Goal: Task Accomplishment & Management: Manage account settings

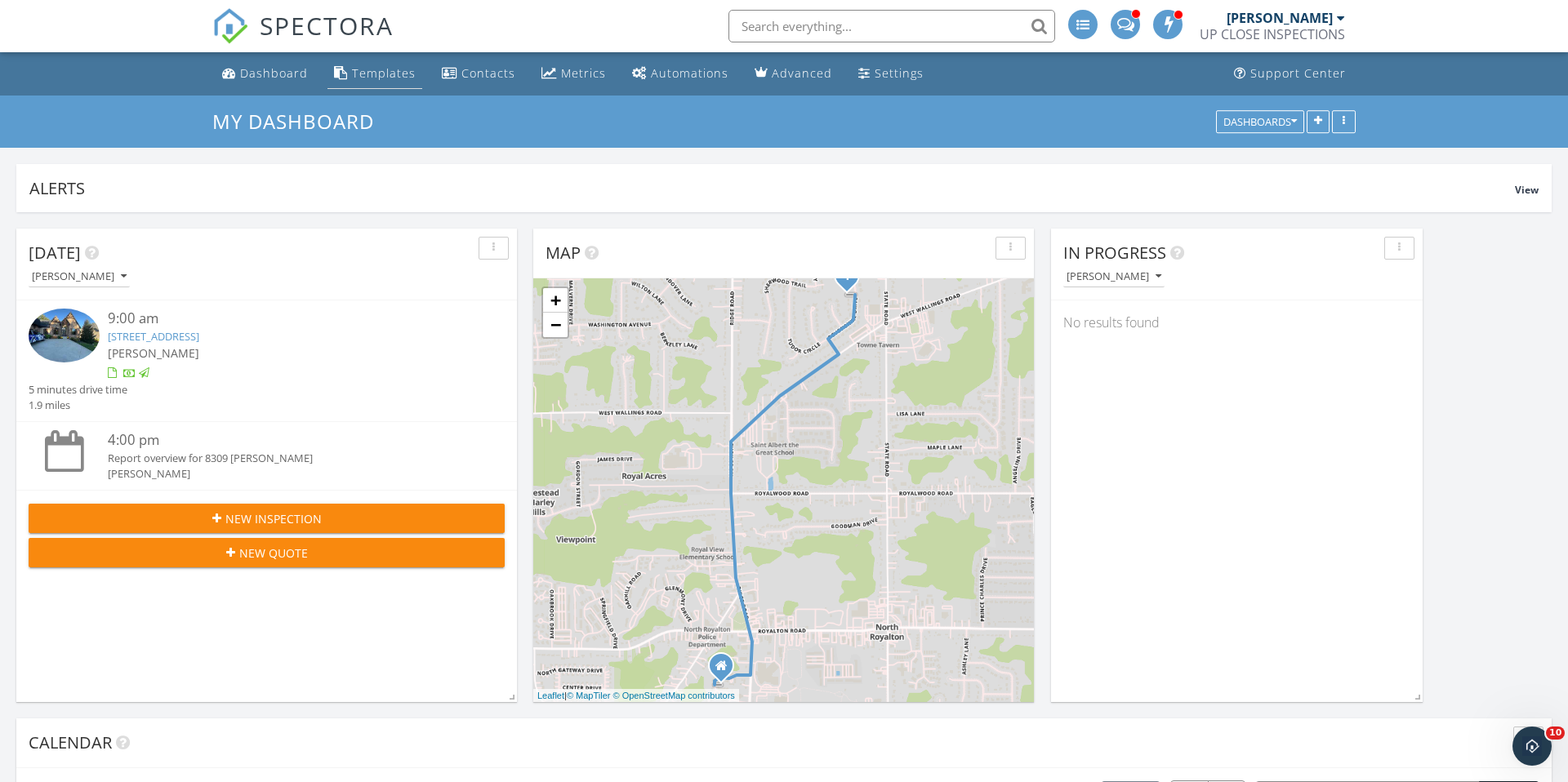
click at [372, 76] on div "Templates" at bounding box center [384, 73] width 64 height 15
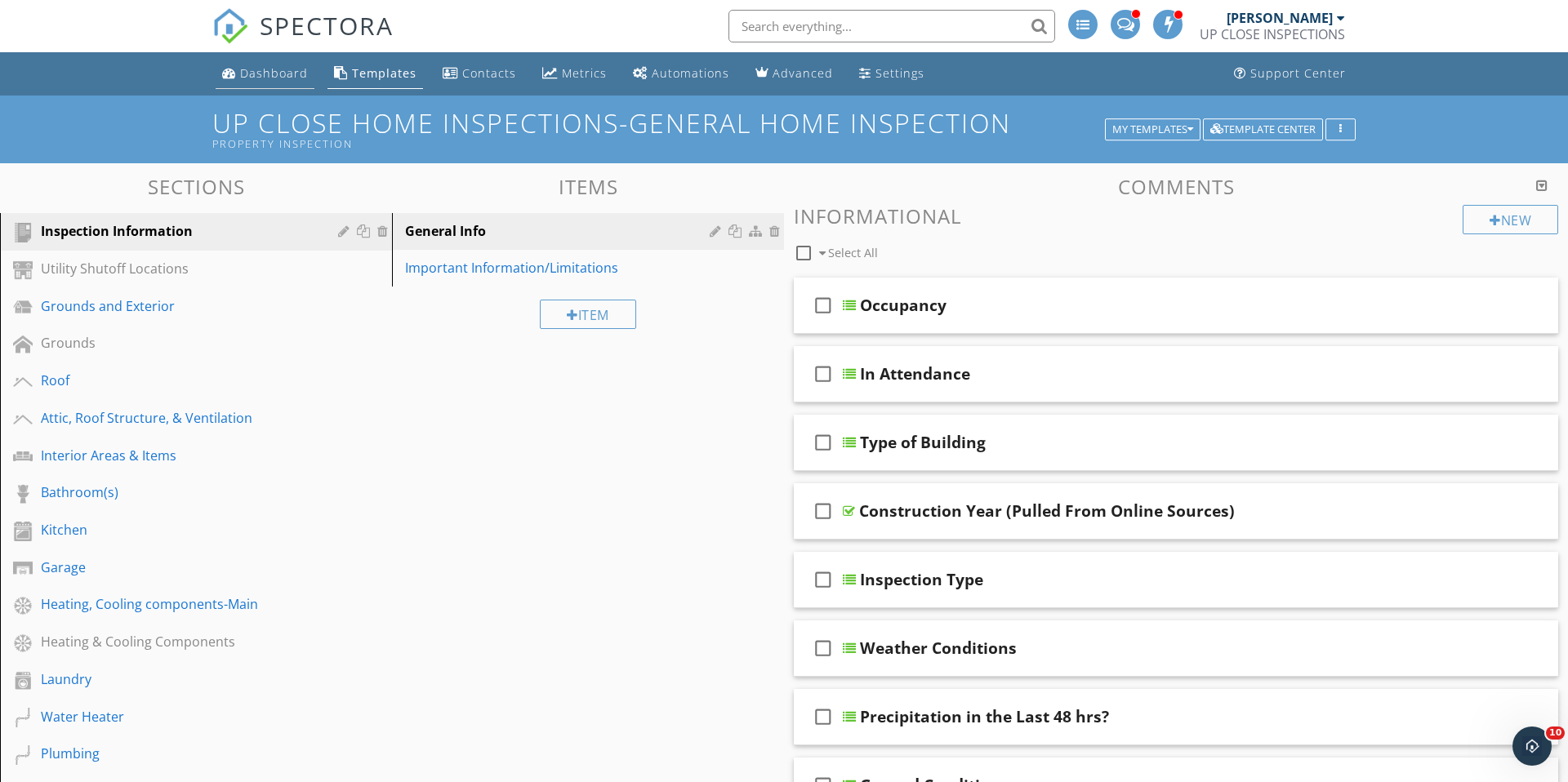
click at [274, 74] on div "Dashboard" at bounding box center [273, 73] width 67 height 15
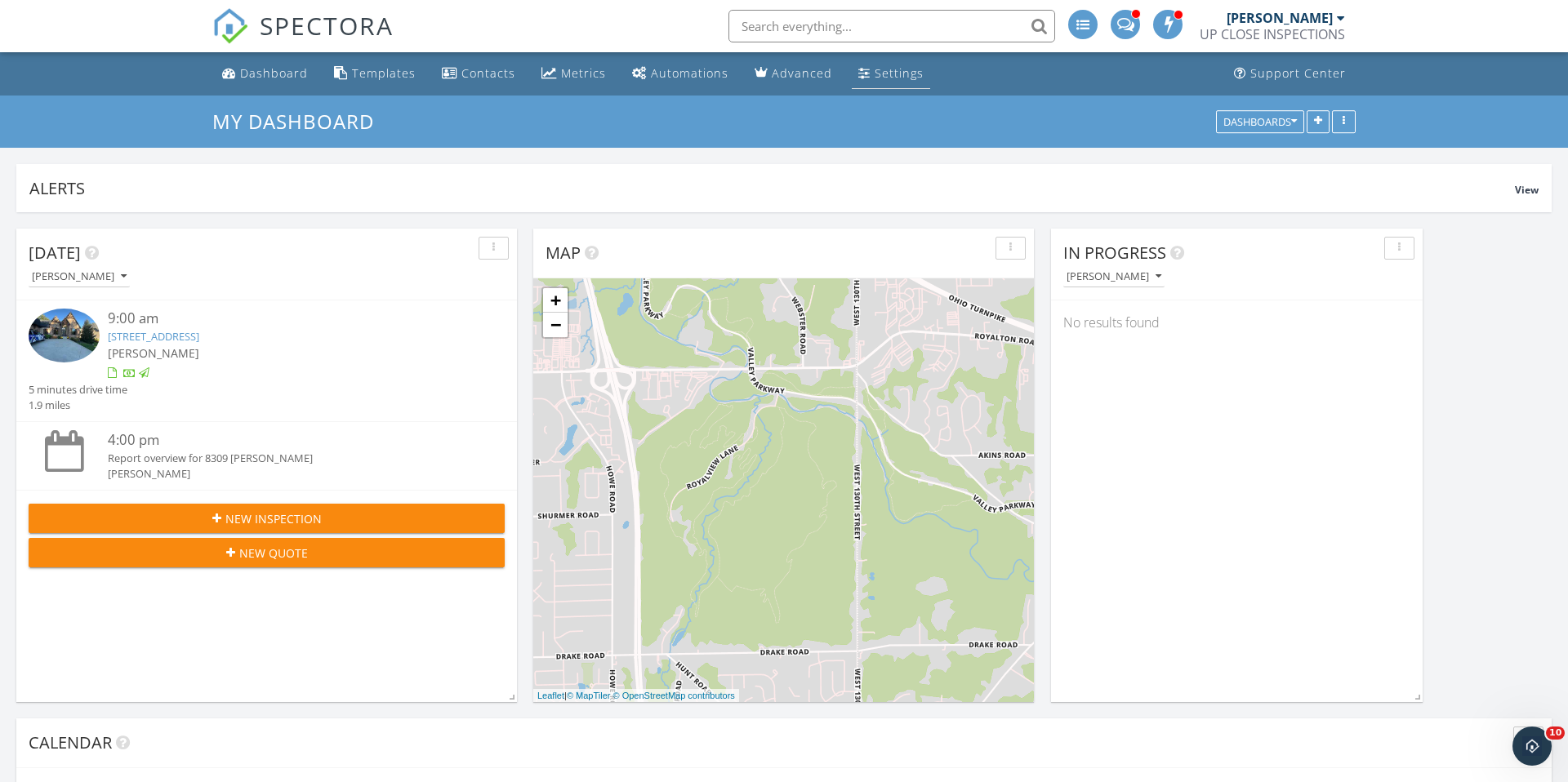
click at [855, 81] on link "Settings" at bounding box center [891, 74] width 78 height 30
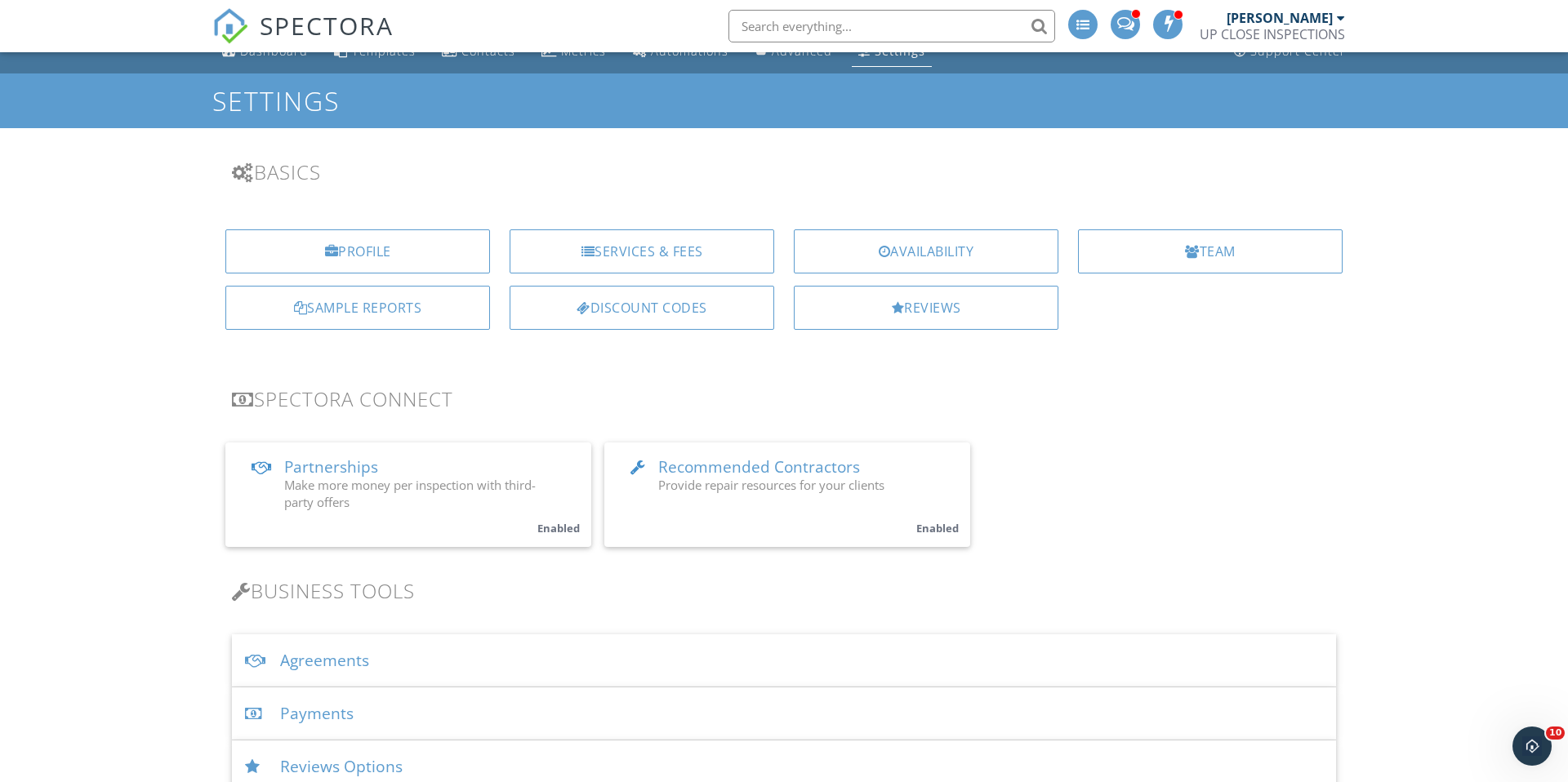
click at [330, 660] on div "Agreements" at bounding box center [784, 661] width 1105 height 53
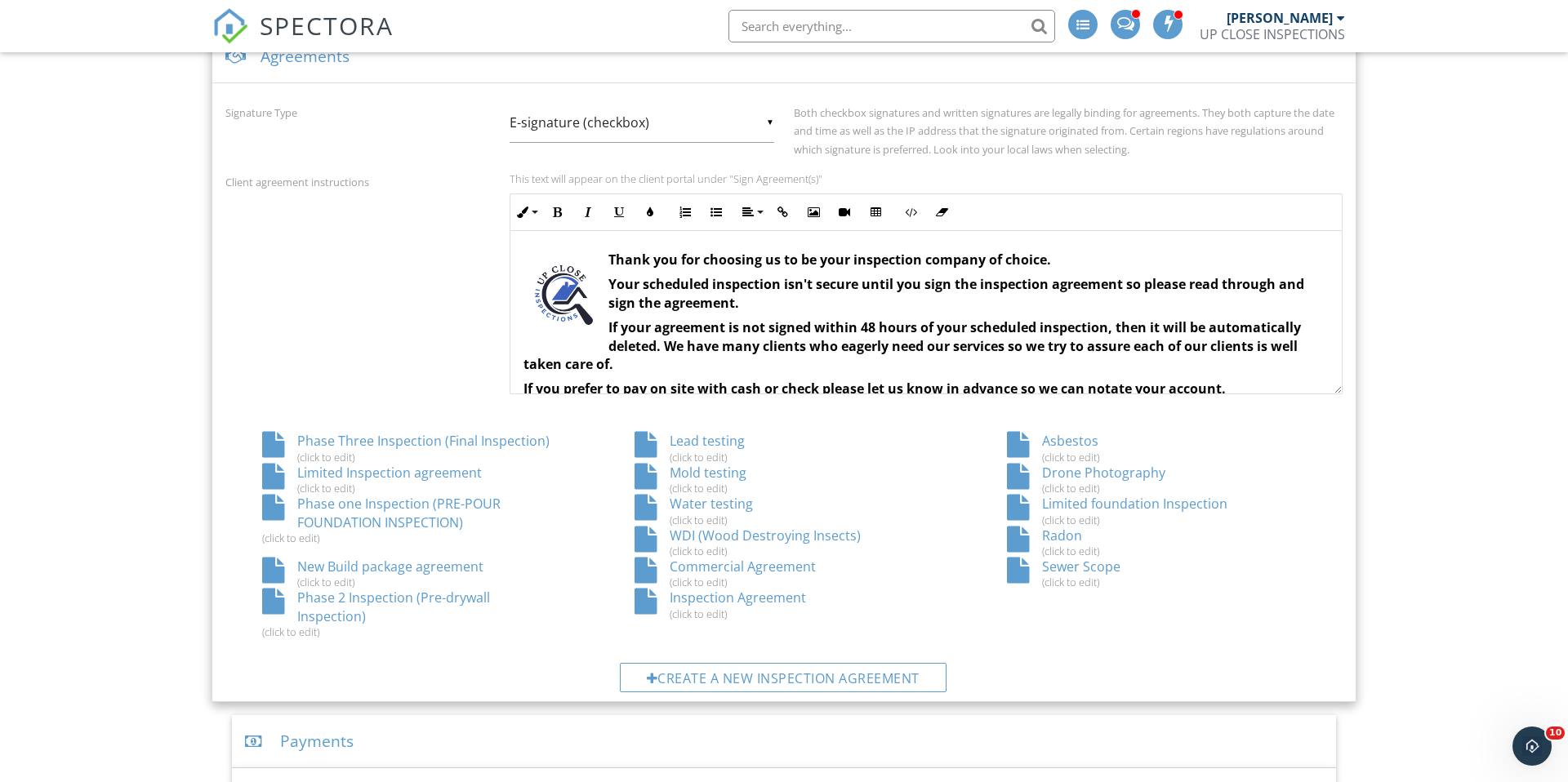
scroll to position [628, 0]
click at [720, 596] on div "Inspection Agreement (click to edit)" at bounding box center [783, 602] width 372 height 31
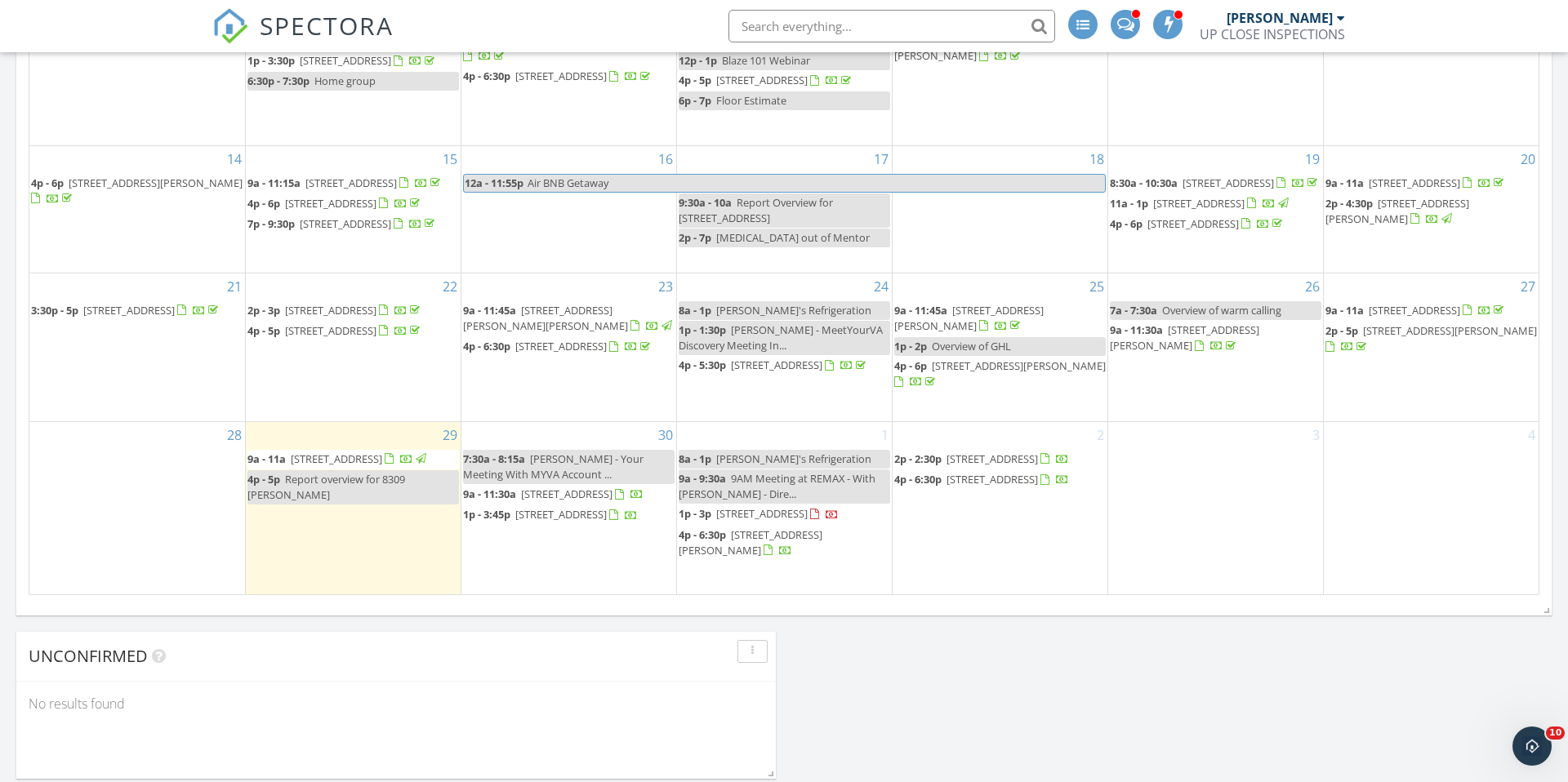
scroll to position [1026, 0]
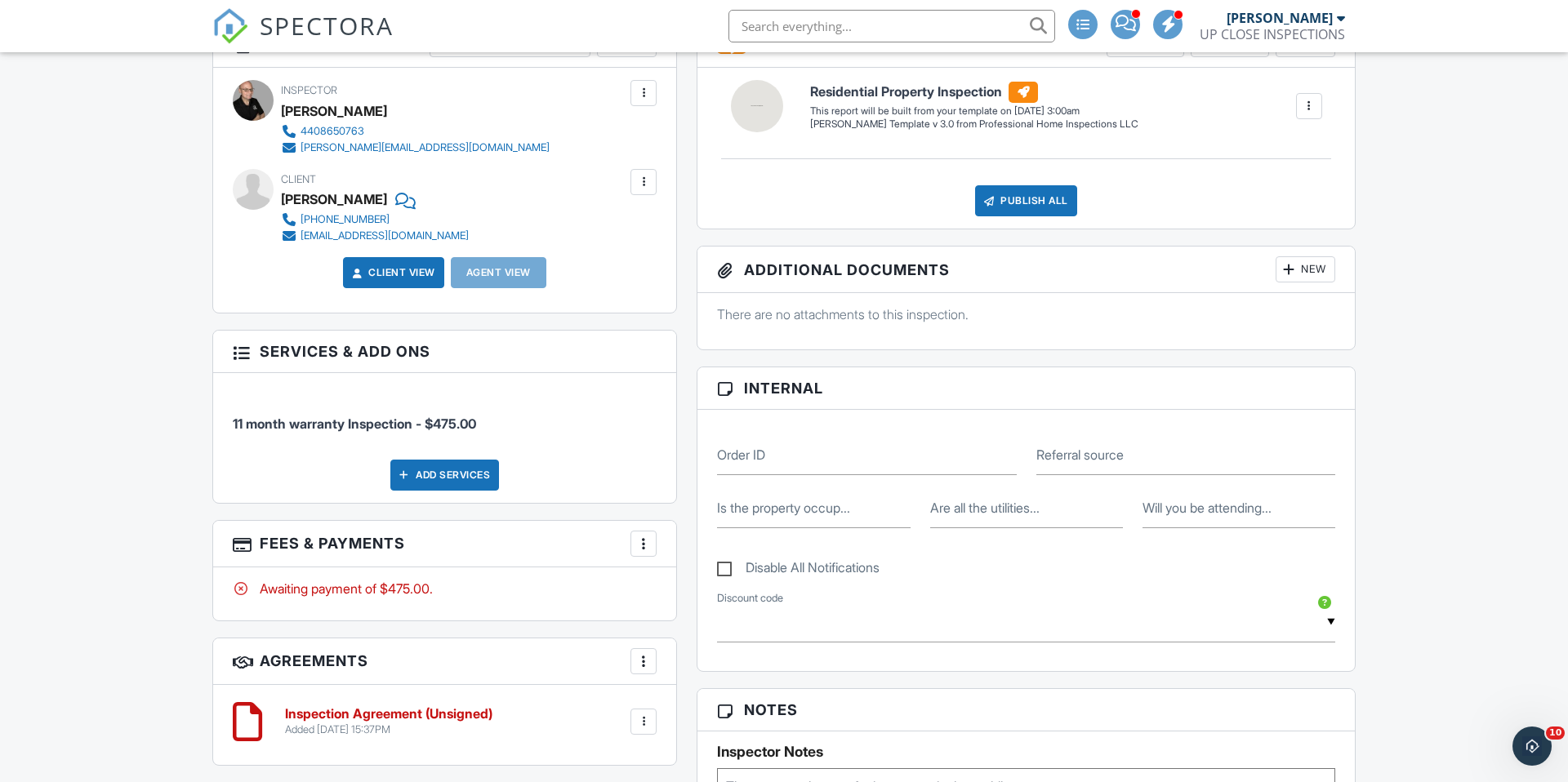
scroll to position [517, 0]
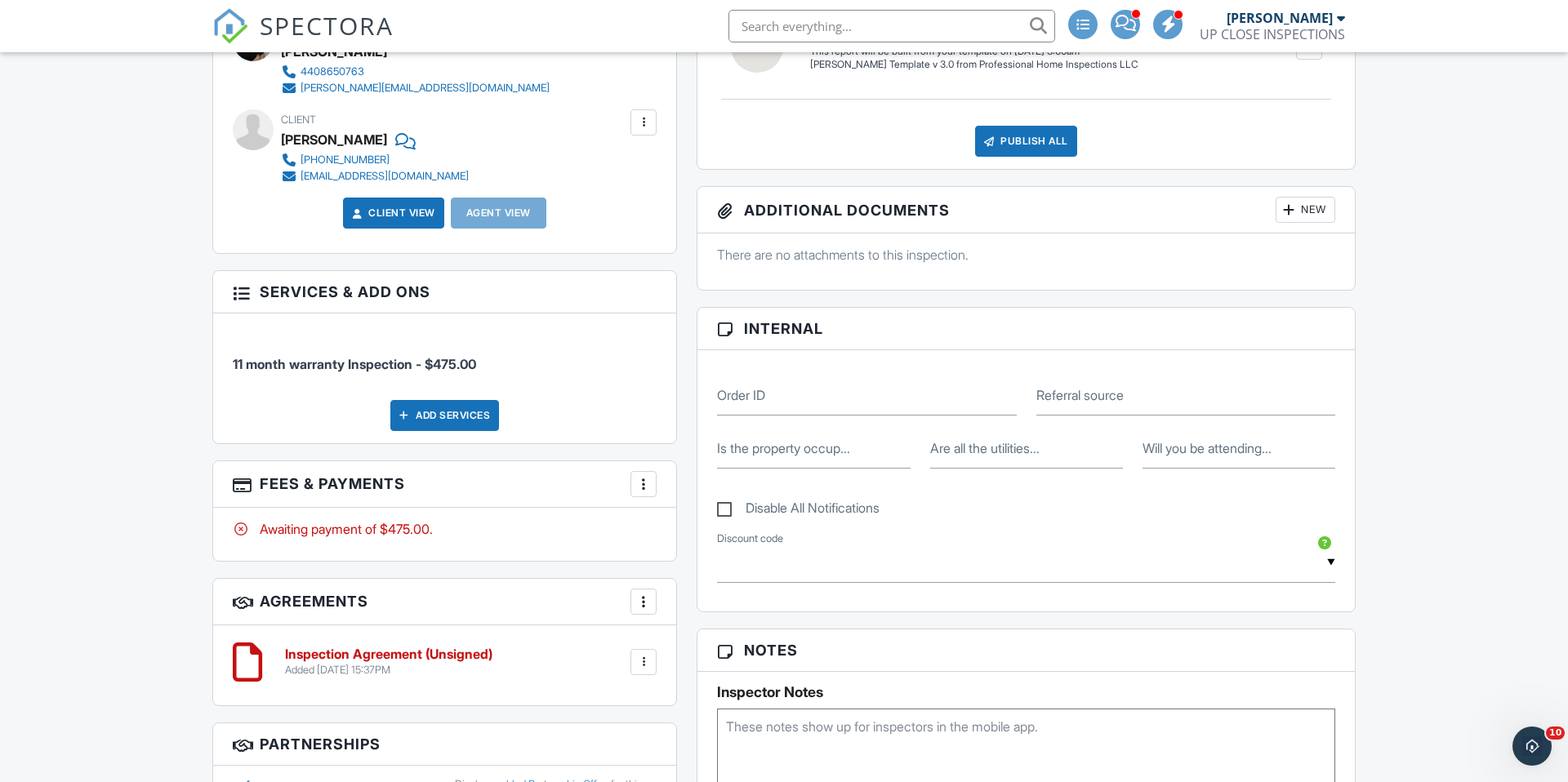
click at [642, 607] on div at bounding box center [644, 602] width 16 height 16
click at [712, 647] on li "Add Agreement" at bounding box center [740, 652] width 201 height 41
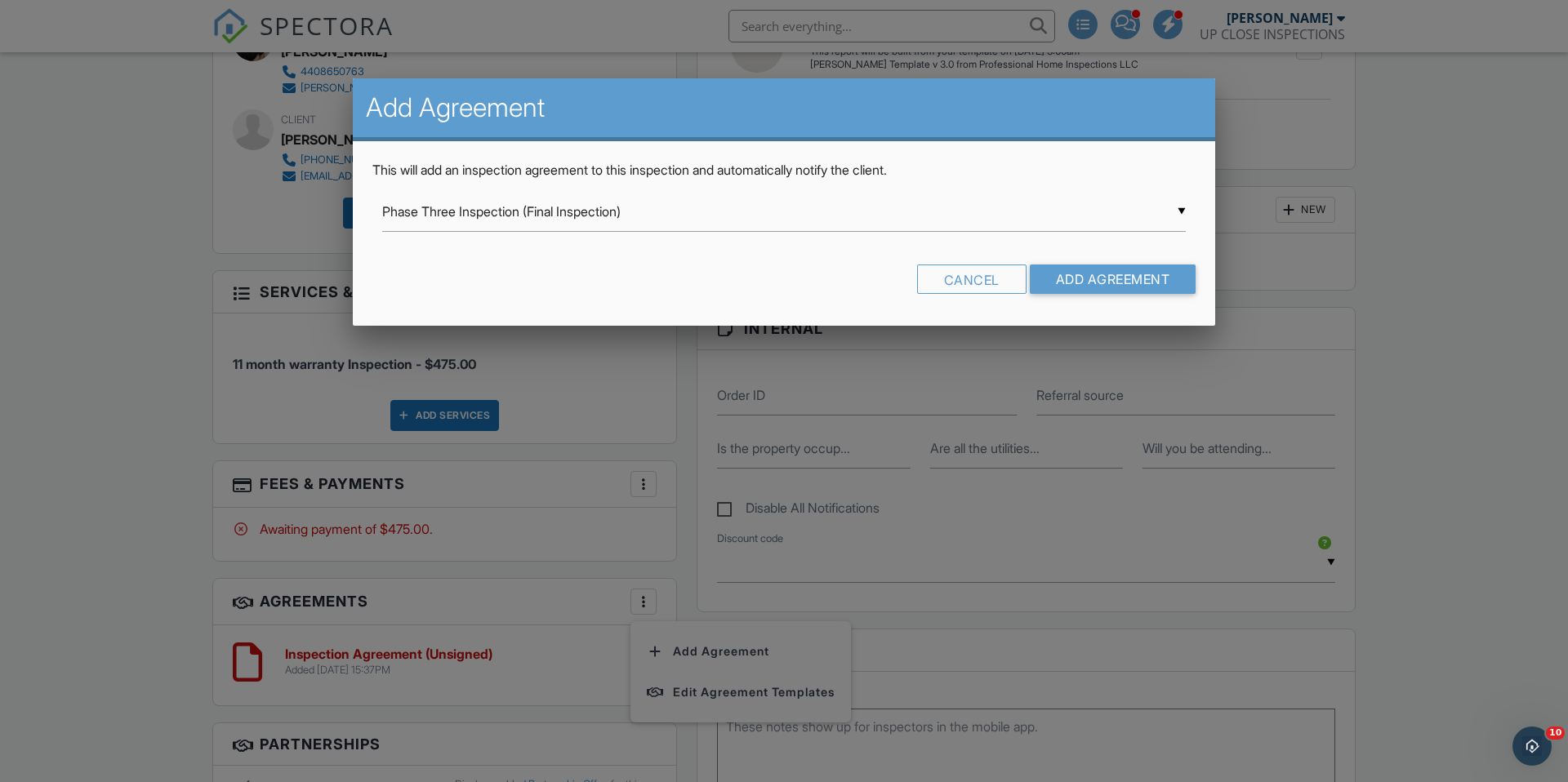
click at [640, 211] on div "▼ Phase Three Inspection (Final Inspection) Phase Three Inspection (Final Inspe…" at bounding box center [783, 211] width 804 height 40
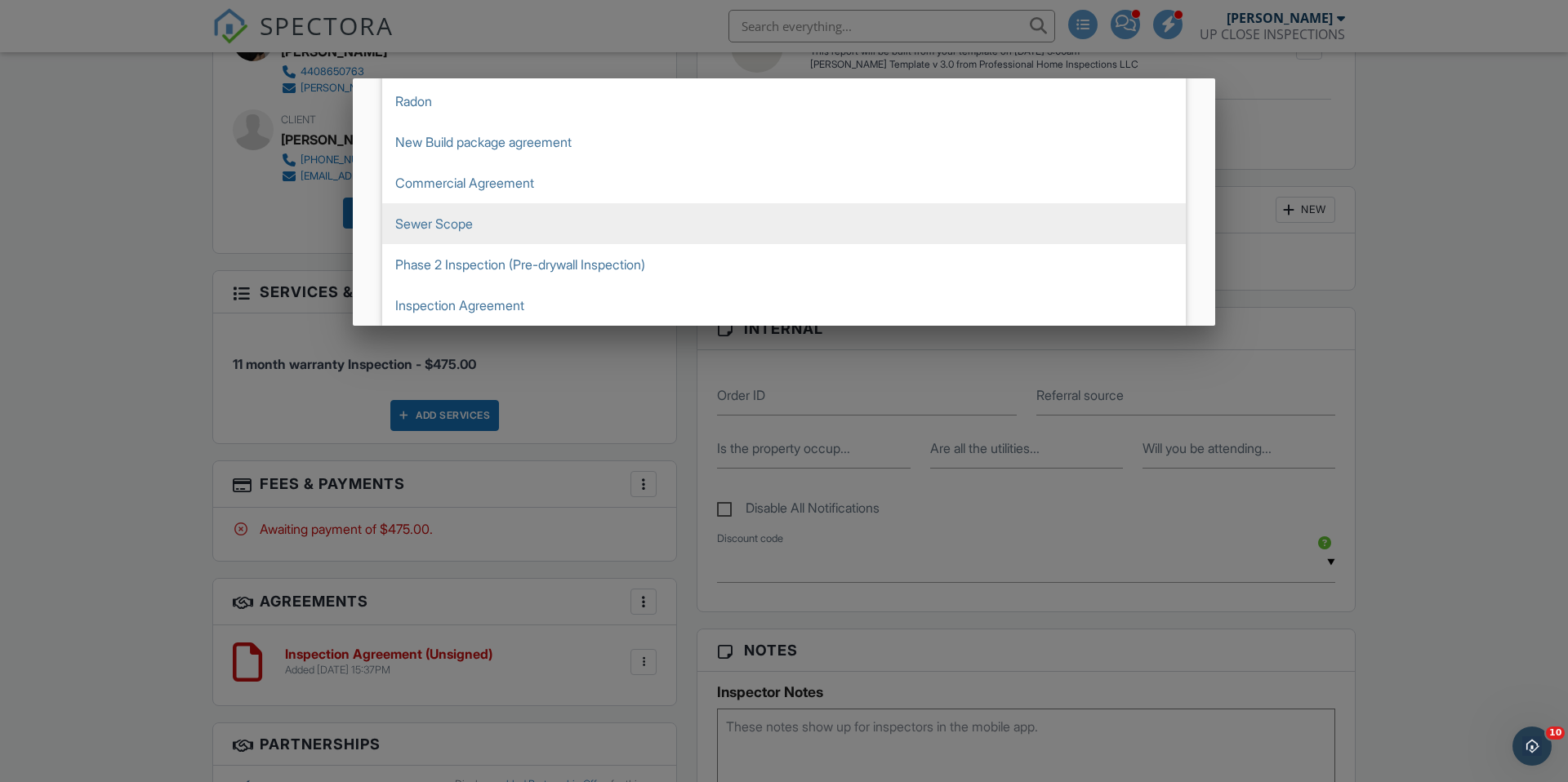
scroll to position [0, 0]
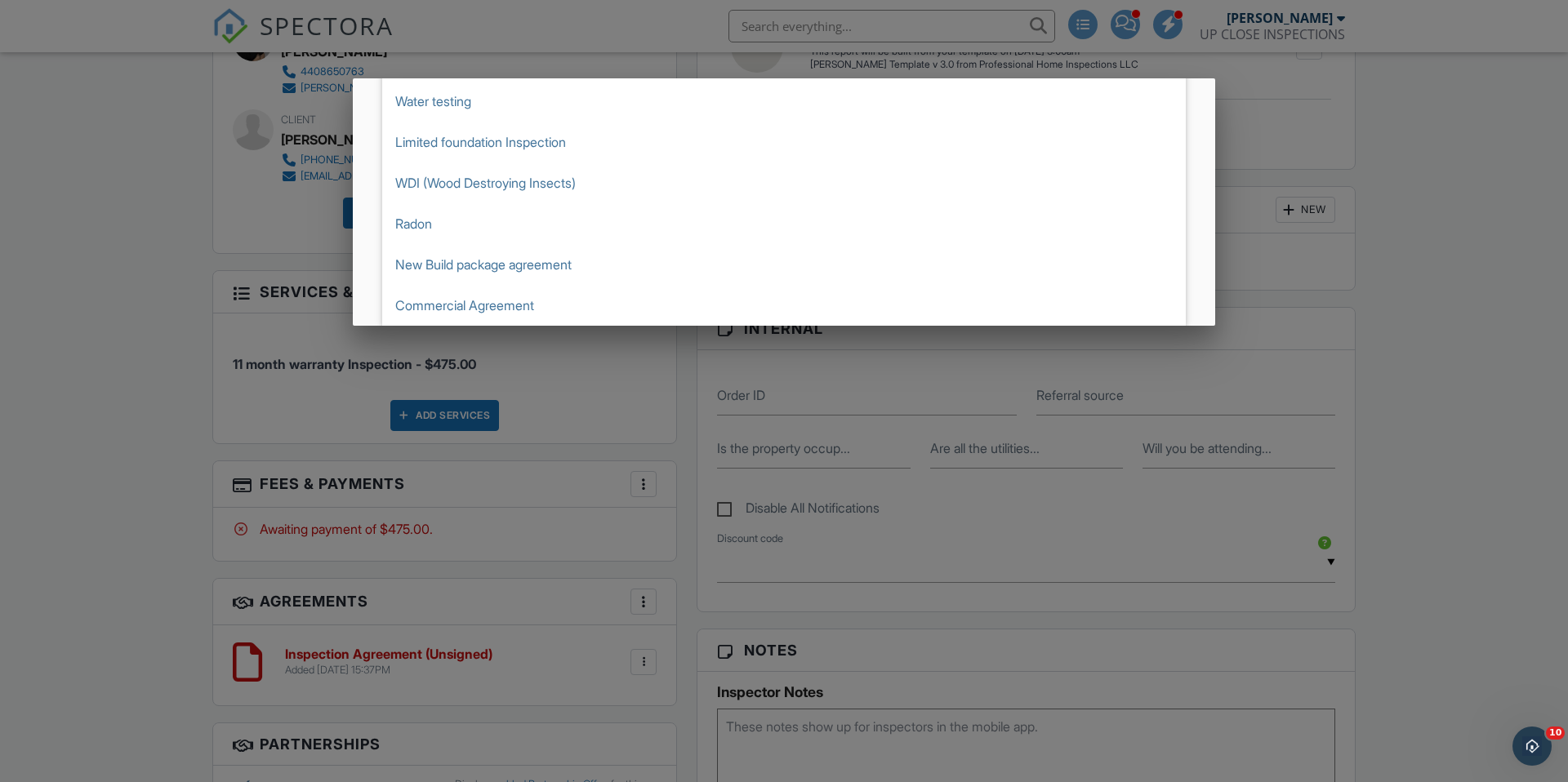
click at [170, 276] on div at bounding box center [784, 407] width 1568 height 978
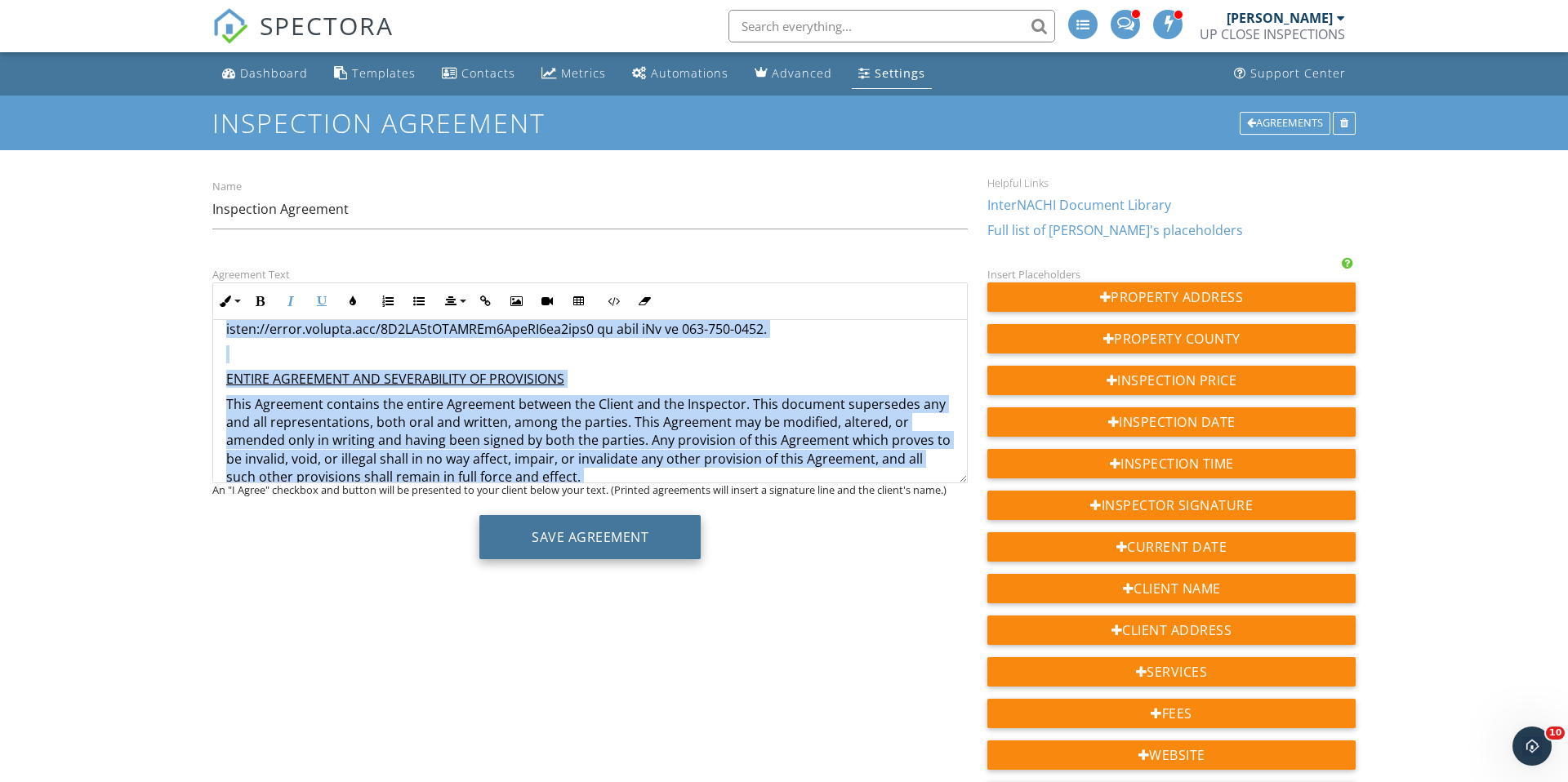
scroll to position [4649, 0]
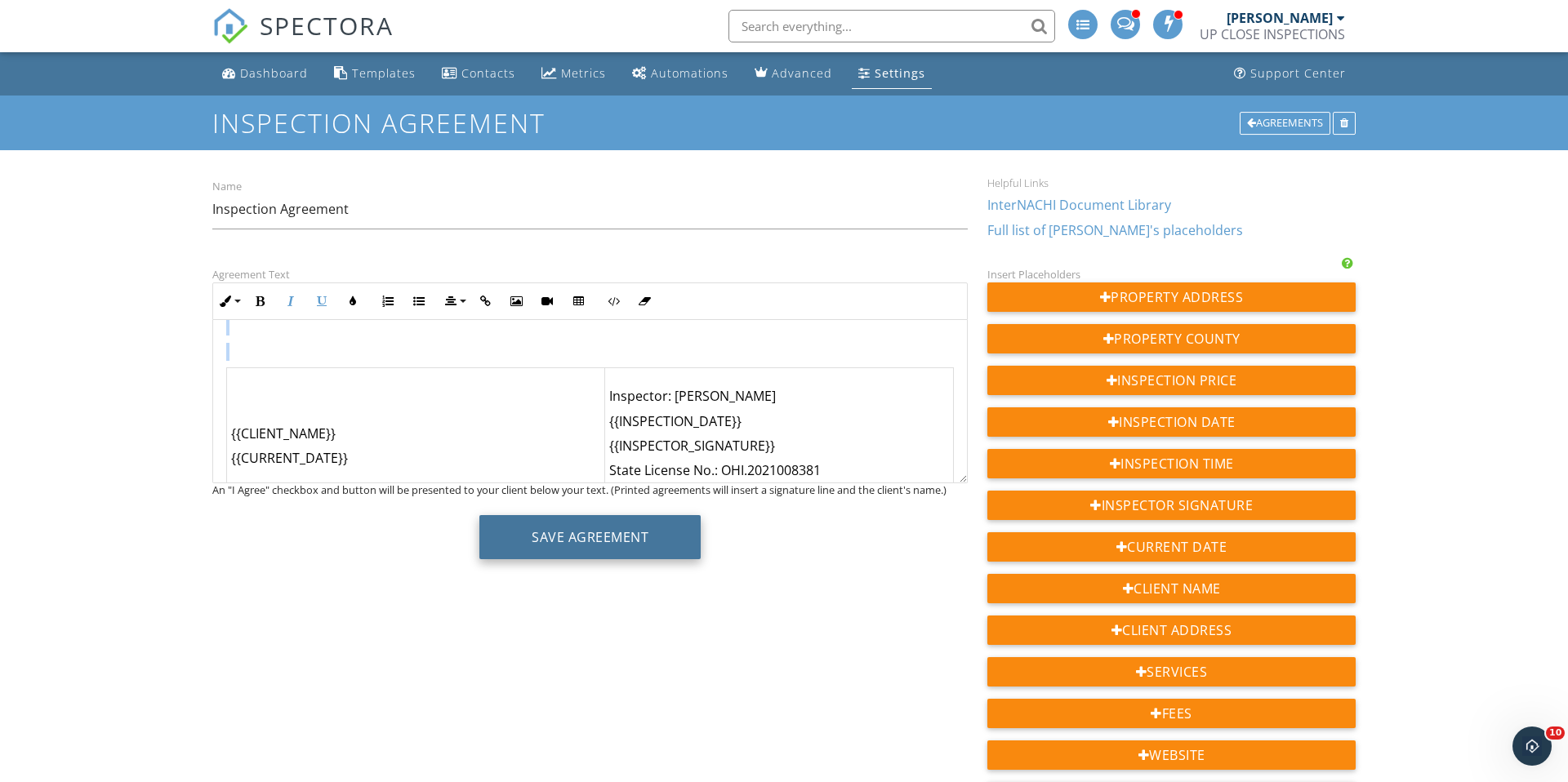
drag, startPoint x: 275, startPoint y: 342, endPoint x: 630, endPoint y: 519, distance: 396.7
click at [630, 519] on div "Agreement Text Inline Style XLarge Large Normal Small Light Small/Light Bold It…" at bounding box center [590, 418] width 775 height 307
copy div "LO IPSUM DOLORSITAME CONSECTETU ADIPISCIN ELIT – SEDD EI T INCID UTLABORE ETDO …"
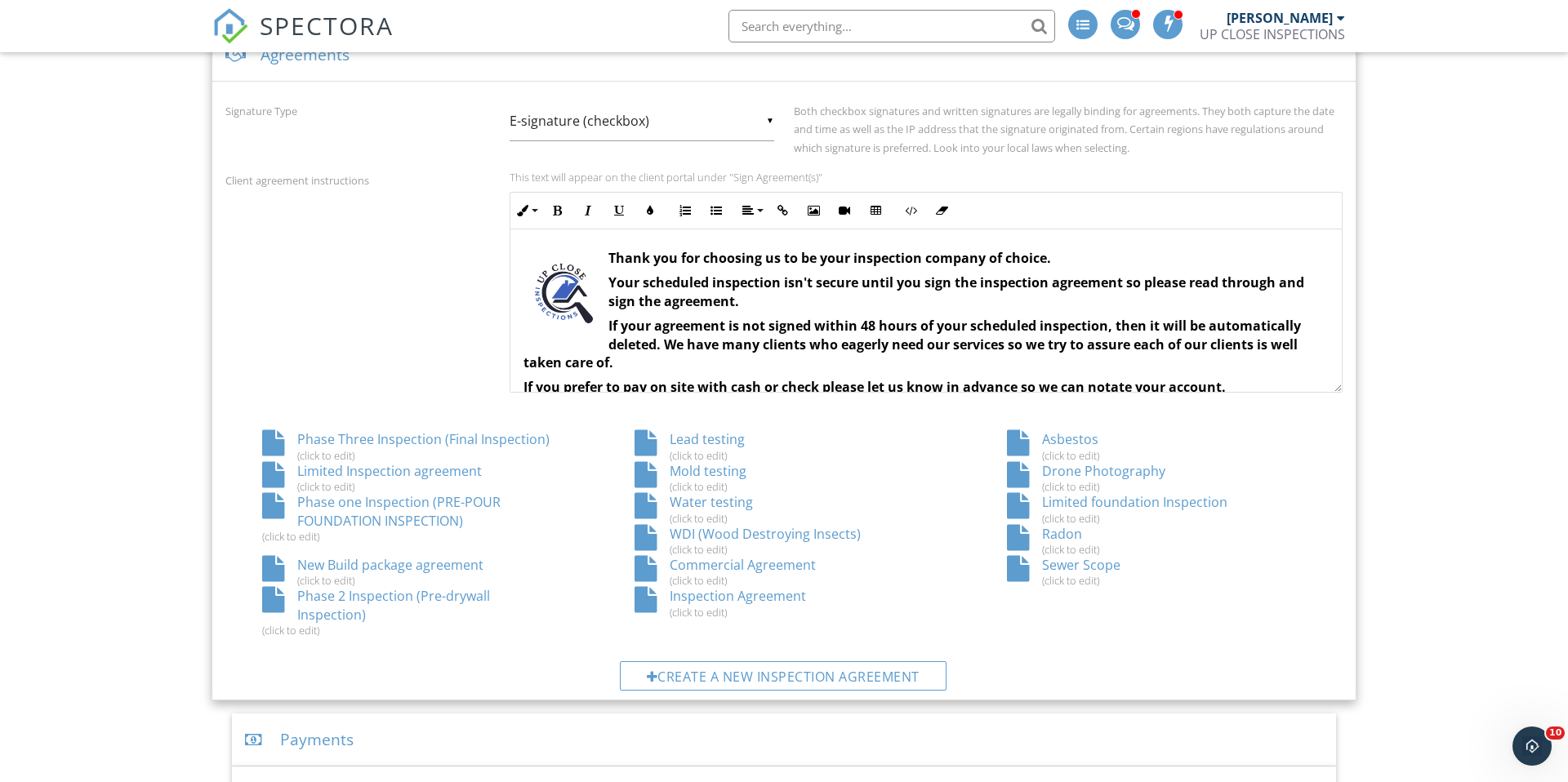
click at [866, 661] on div "Create a new inspection agreement" at bounding box center [783, 675] width 327 height 29
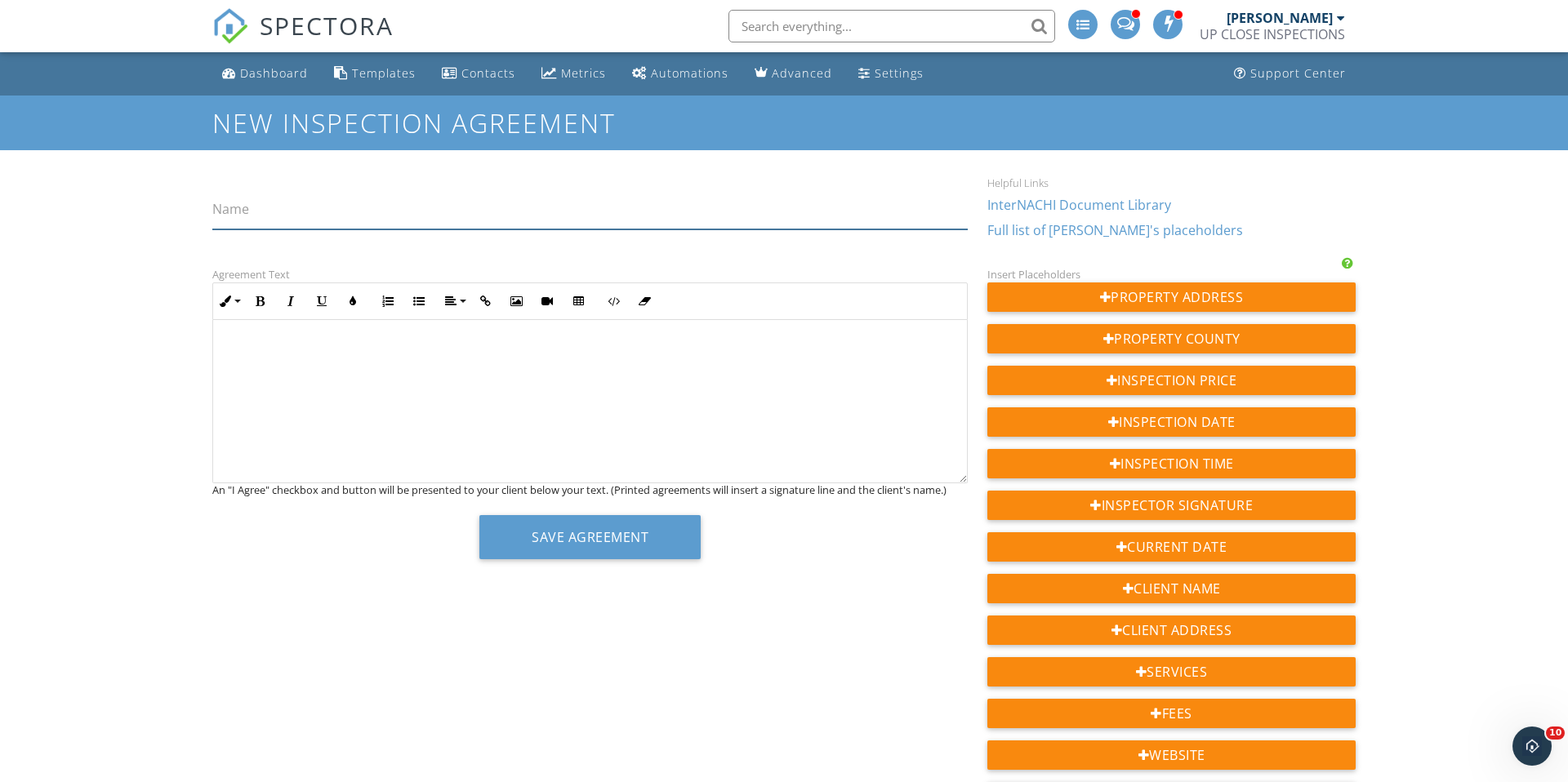
click at [361, 217] on input "Name" at bounding box center [590, 209] width 756 height 40
type input "New Agreement without I-Go Clause"
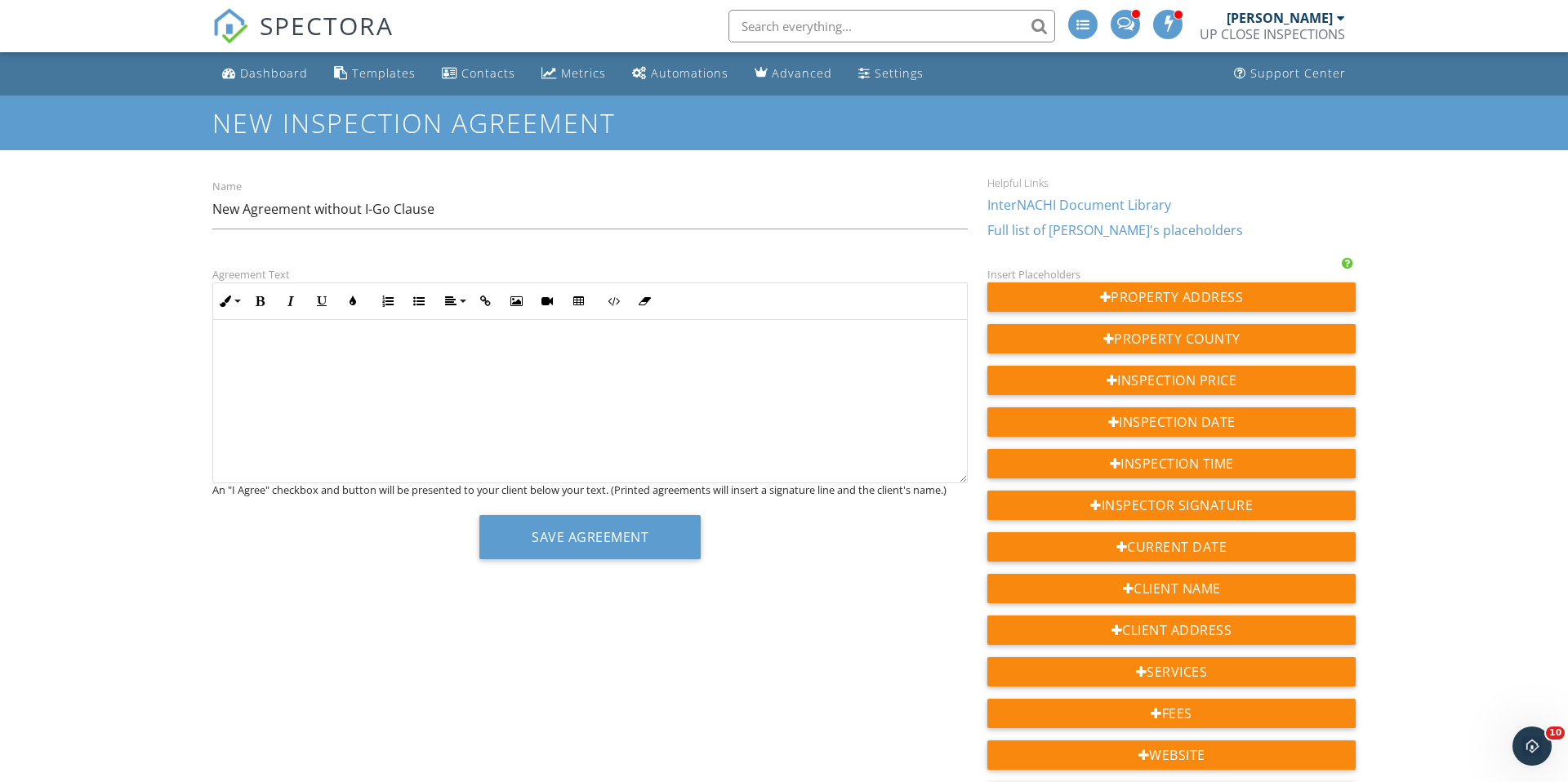
click at [274, 333] on div at bounding box center [590, 402] width 754 height 163
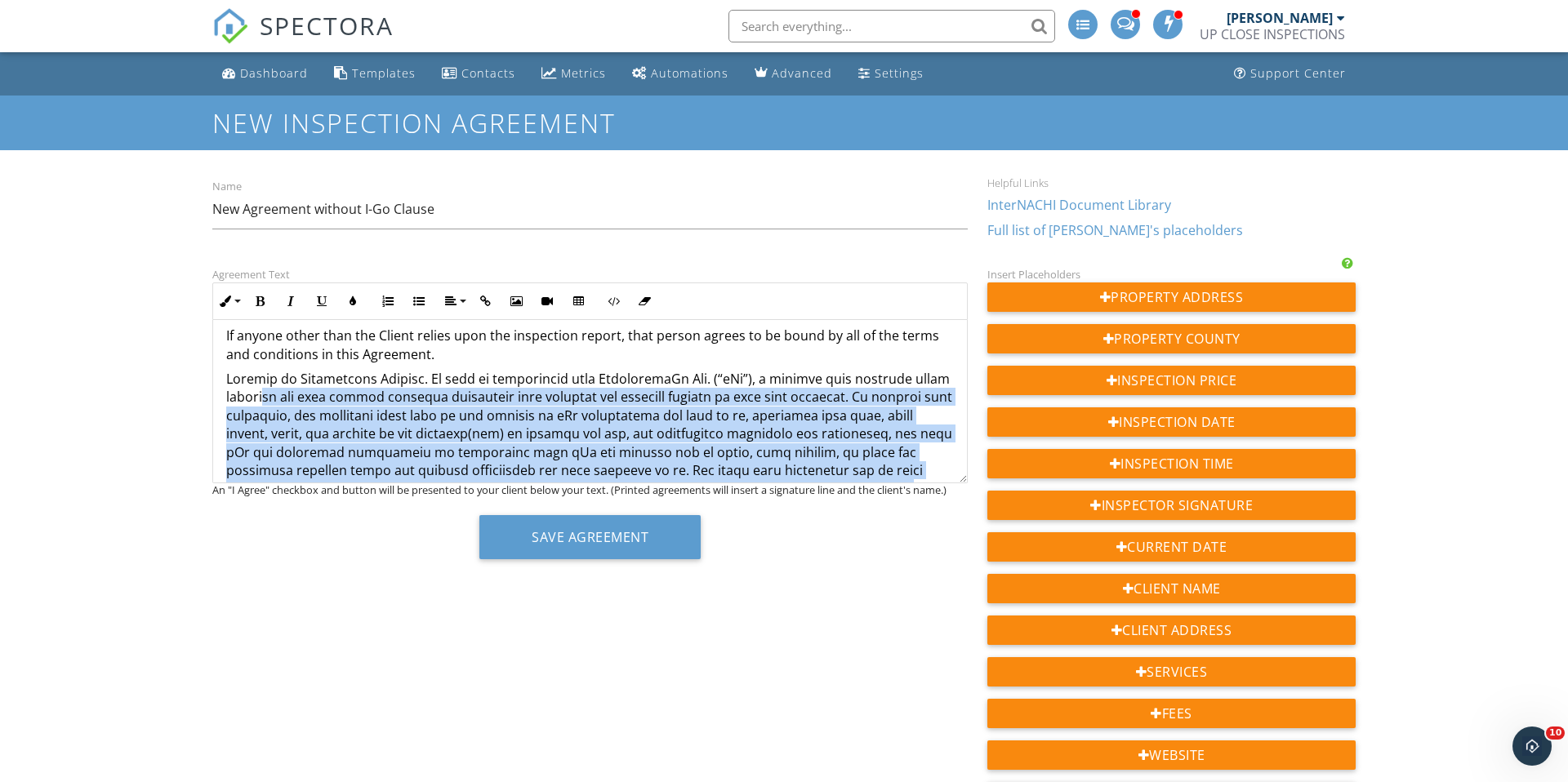
scroll to position [4109, 0]
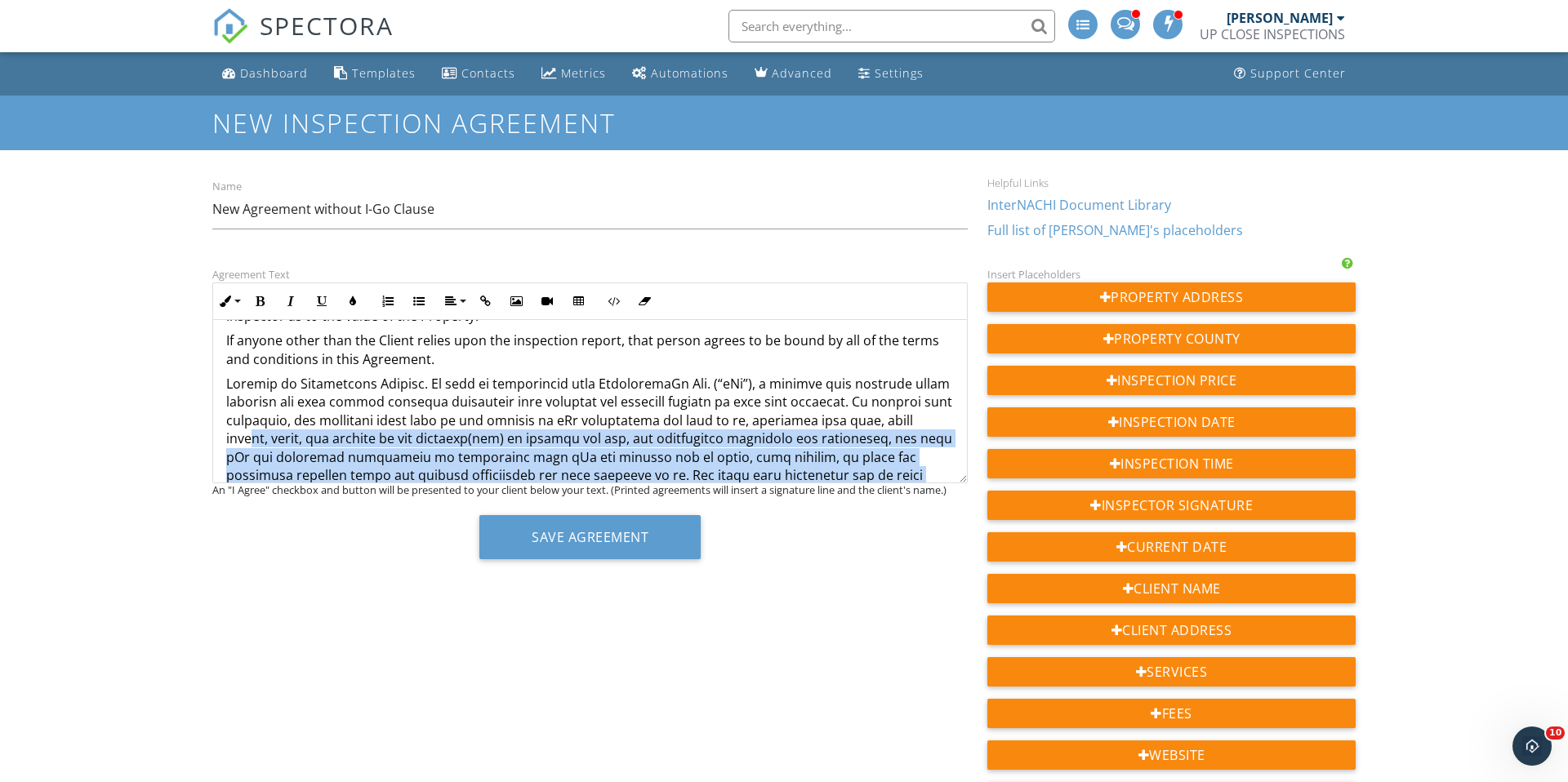
drag, startPoint x: 342, startPoint y: 390, endPoint x: 265, endPoint y: 376, distance: 78.3
click at [265, 377] on p at bounding box center [590, 484] width 728 height 219
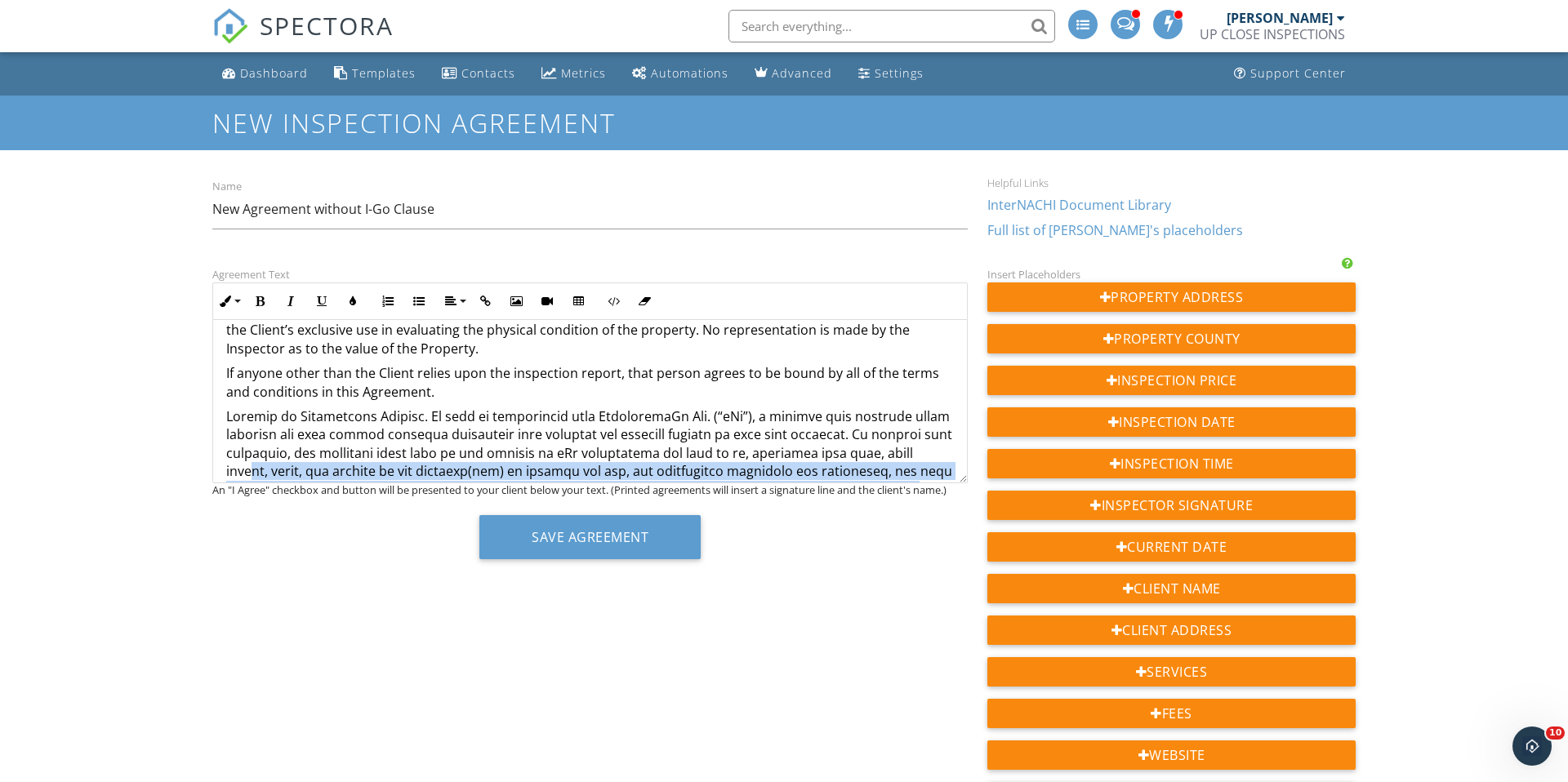
scroll to position [4078, 0]
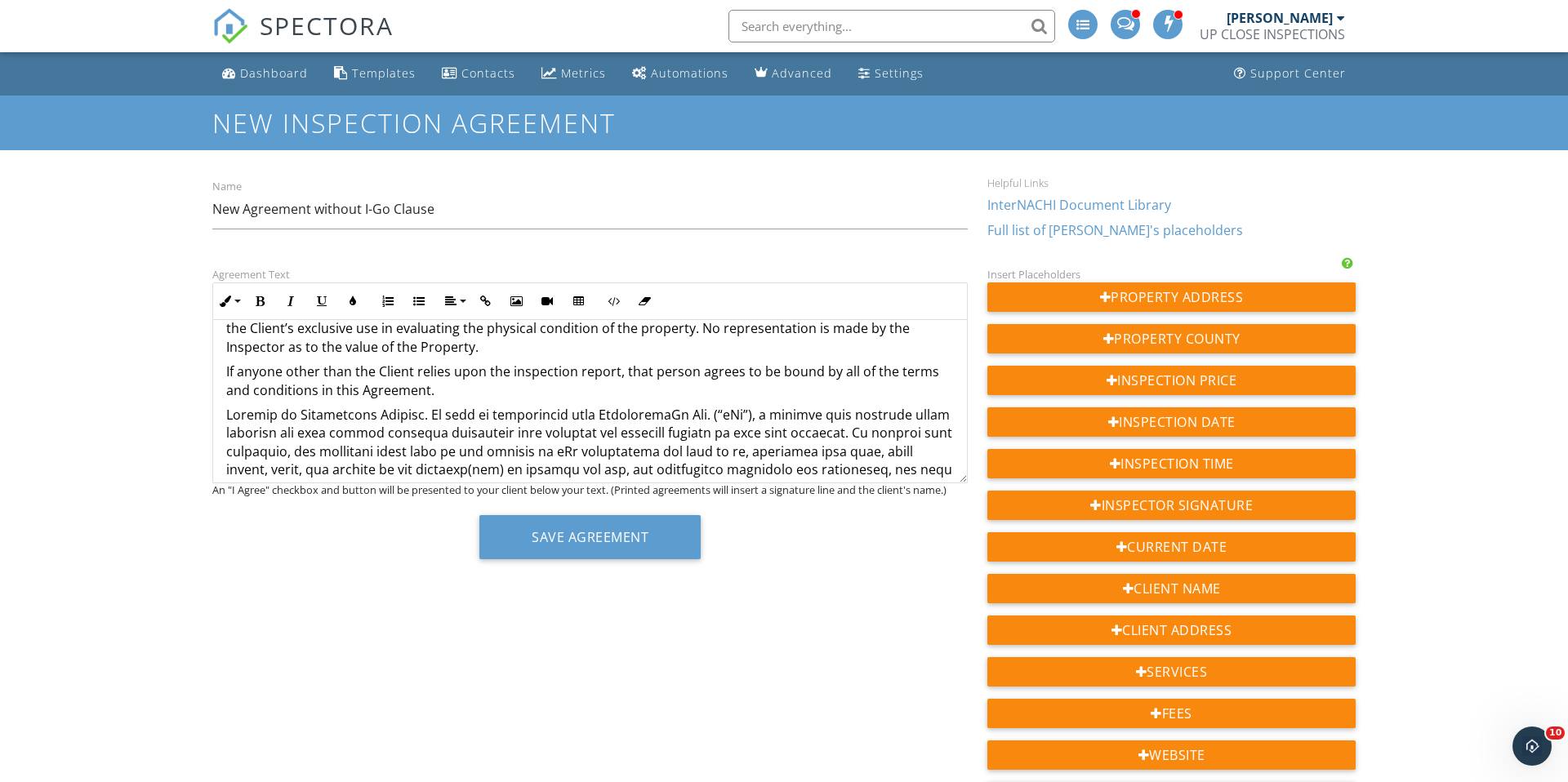
click at [226, 406] on p at bounding box center [590, 515] width 728 height 219
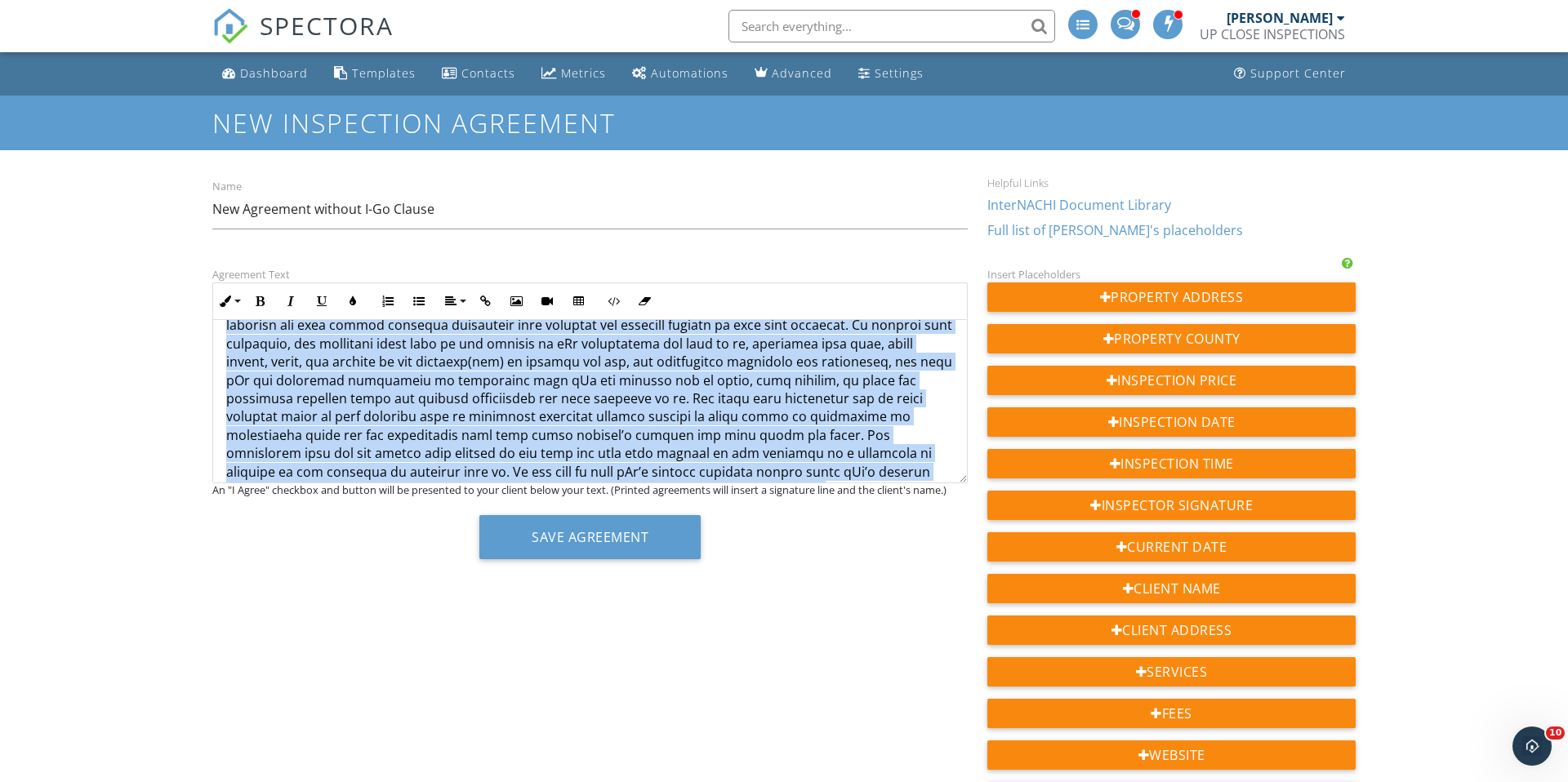
scroll to position [4184, 0]
drag, startPoint x: 226, startPoint y: 359, endPoint x: 356, endPoint y: 464, distance: 167.1
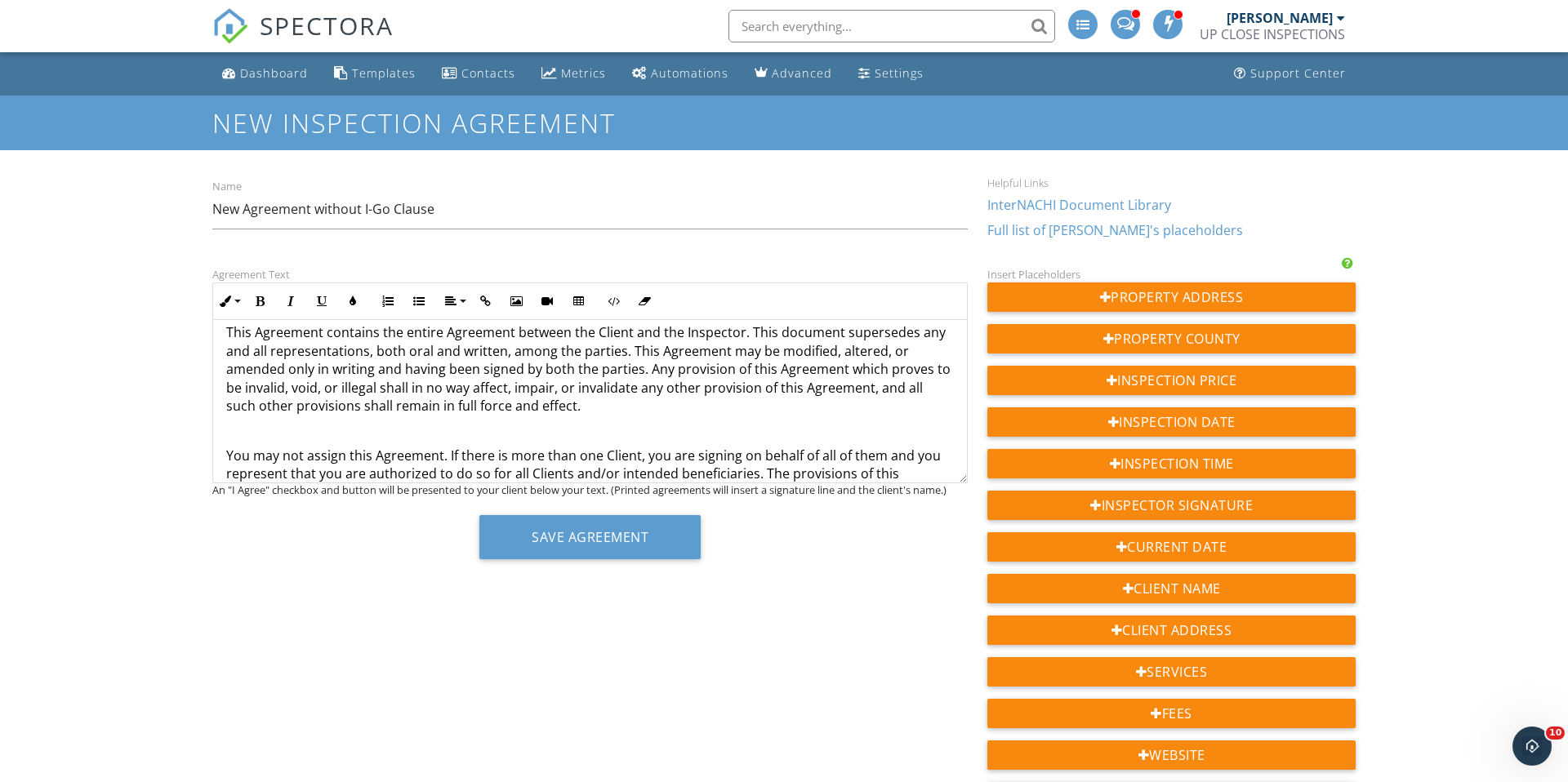
click at [301, 422] on p at bounding box center [590, 430] width 728 height 18
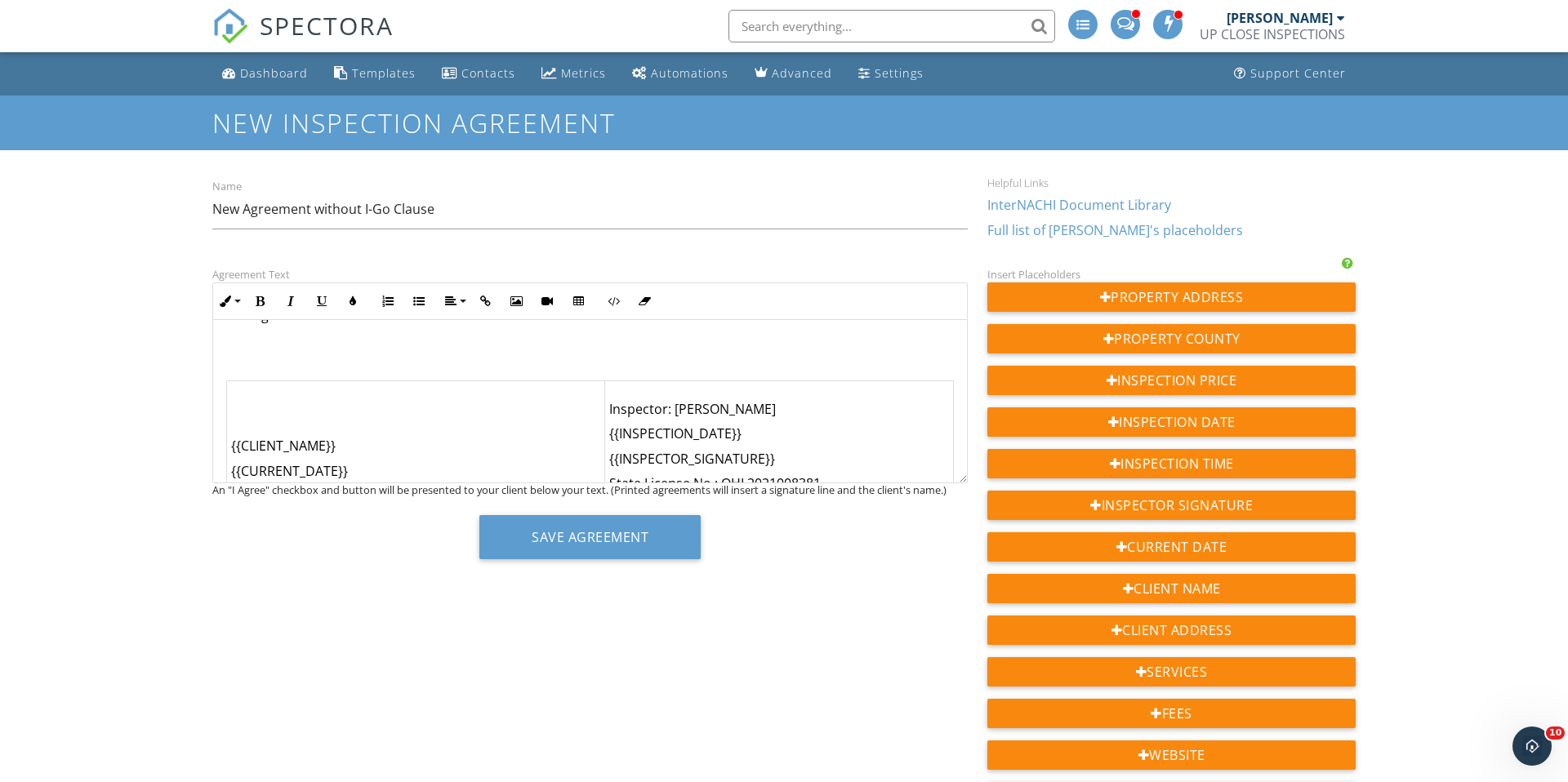
scroll to position [4367, 0]
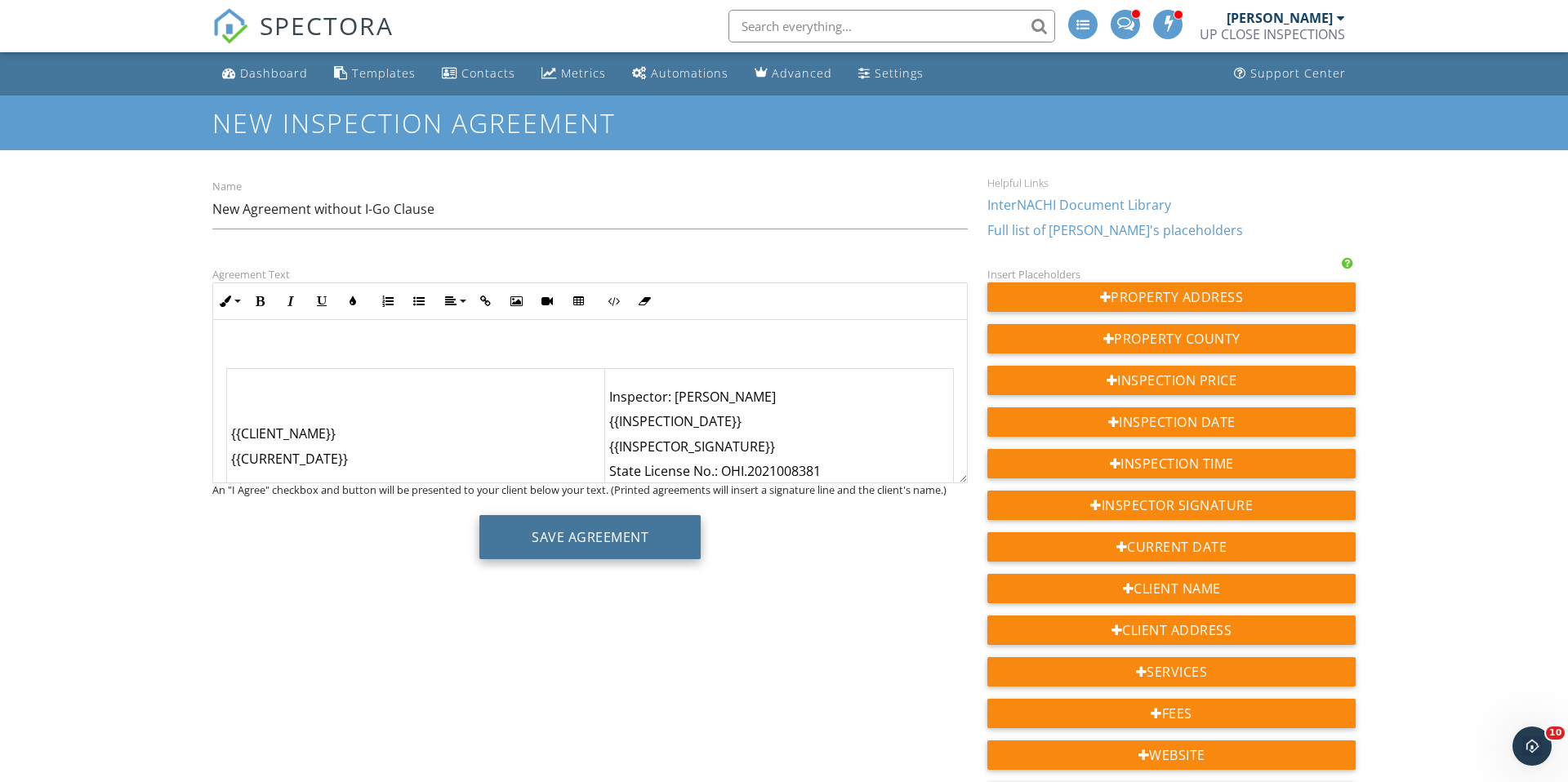
click at [587, 538] on button "Save Agreement" at bounding box center [590, 537] width 221 height 44
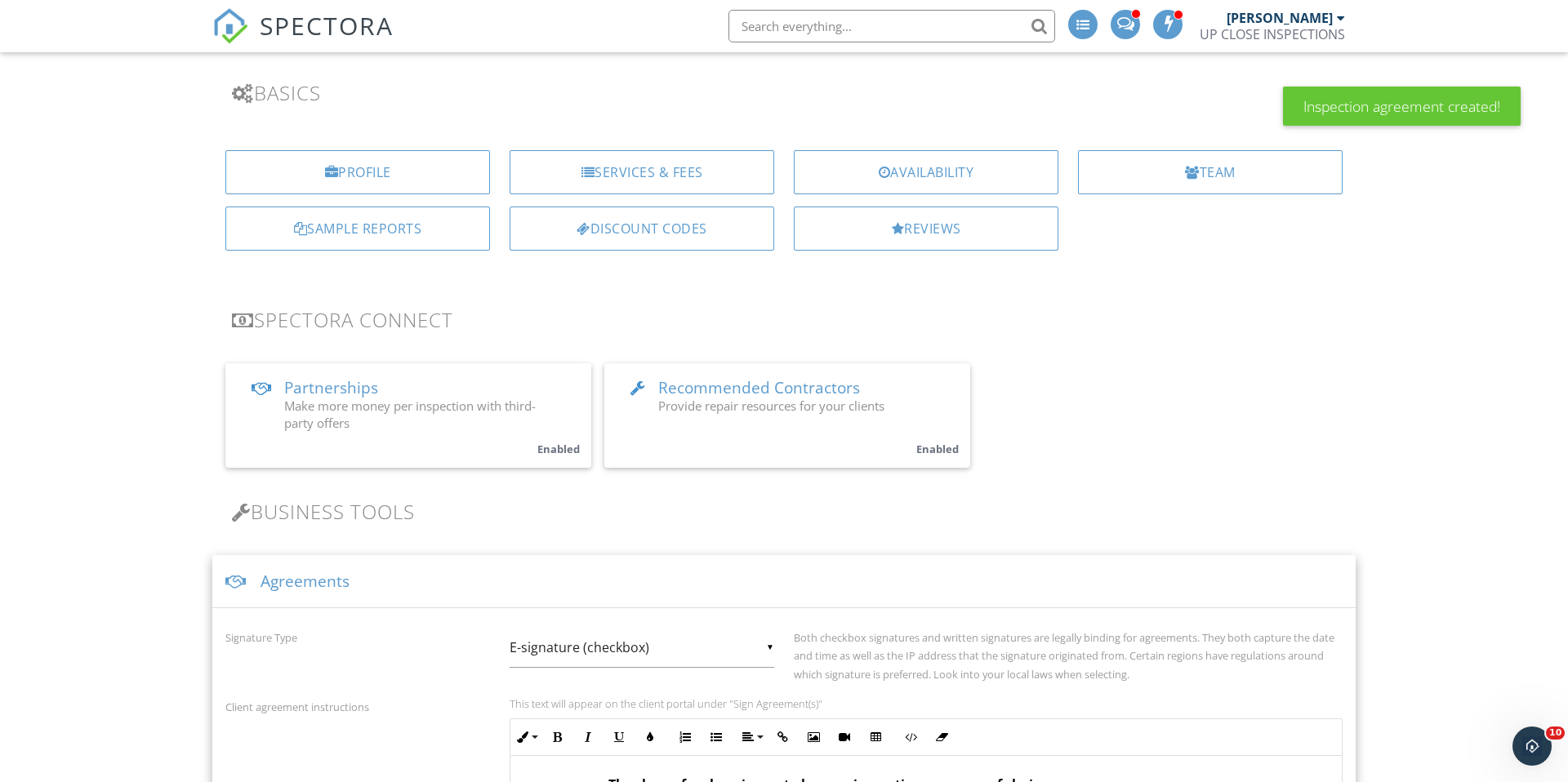
scroll to position [107, 0]
click at [433, 583] on div "Agreements" at bounding box center [784, 576] width 1144 height 53
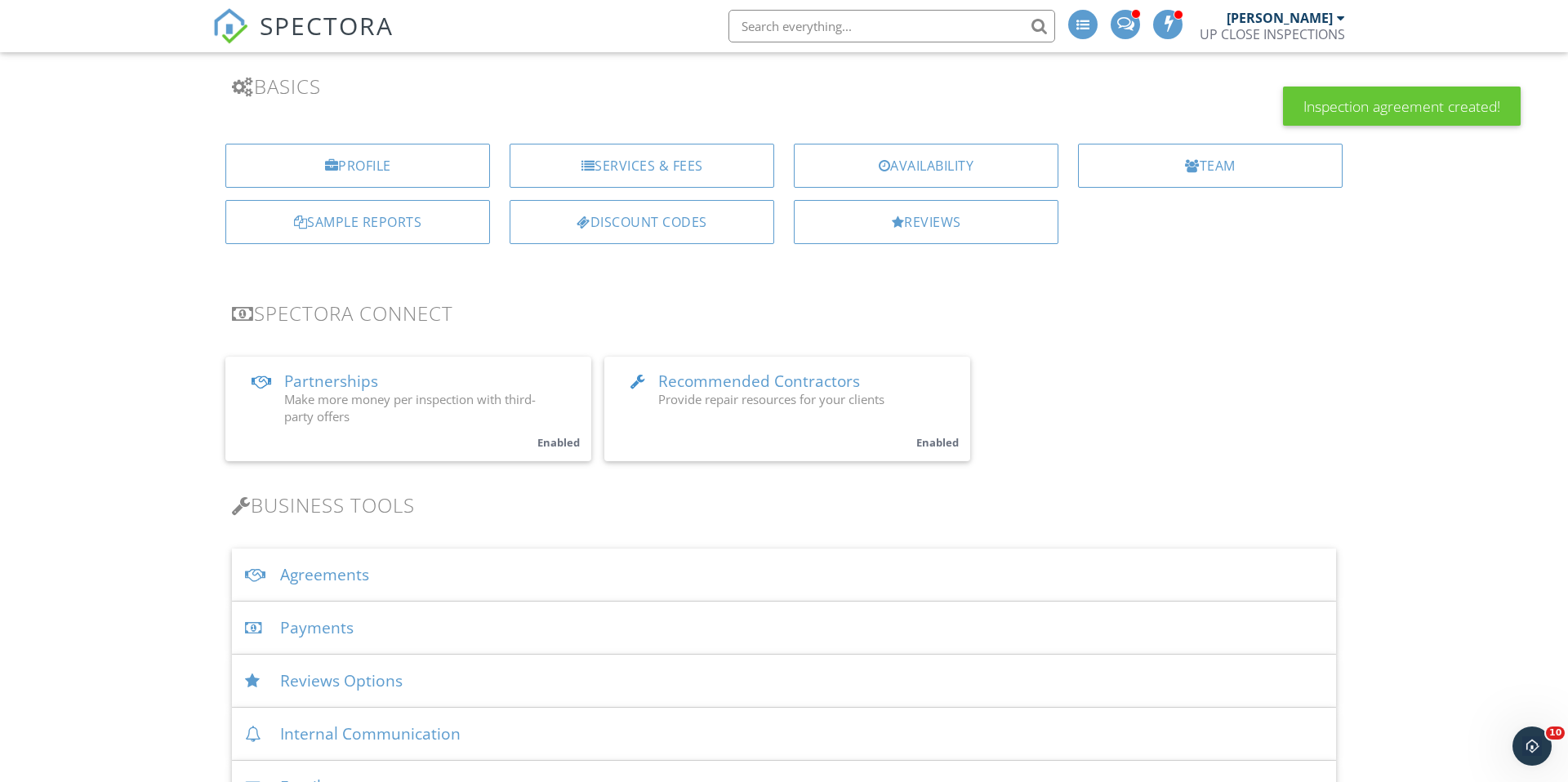
click at [433, 582] on div "Agreements" at bounding box center [784, 575] width 1105 height 53
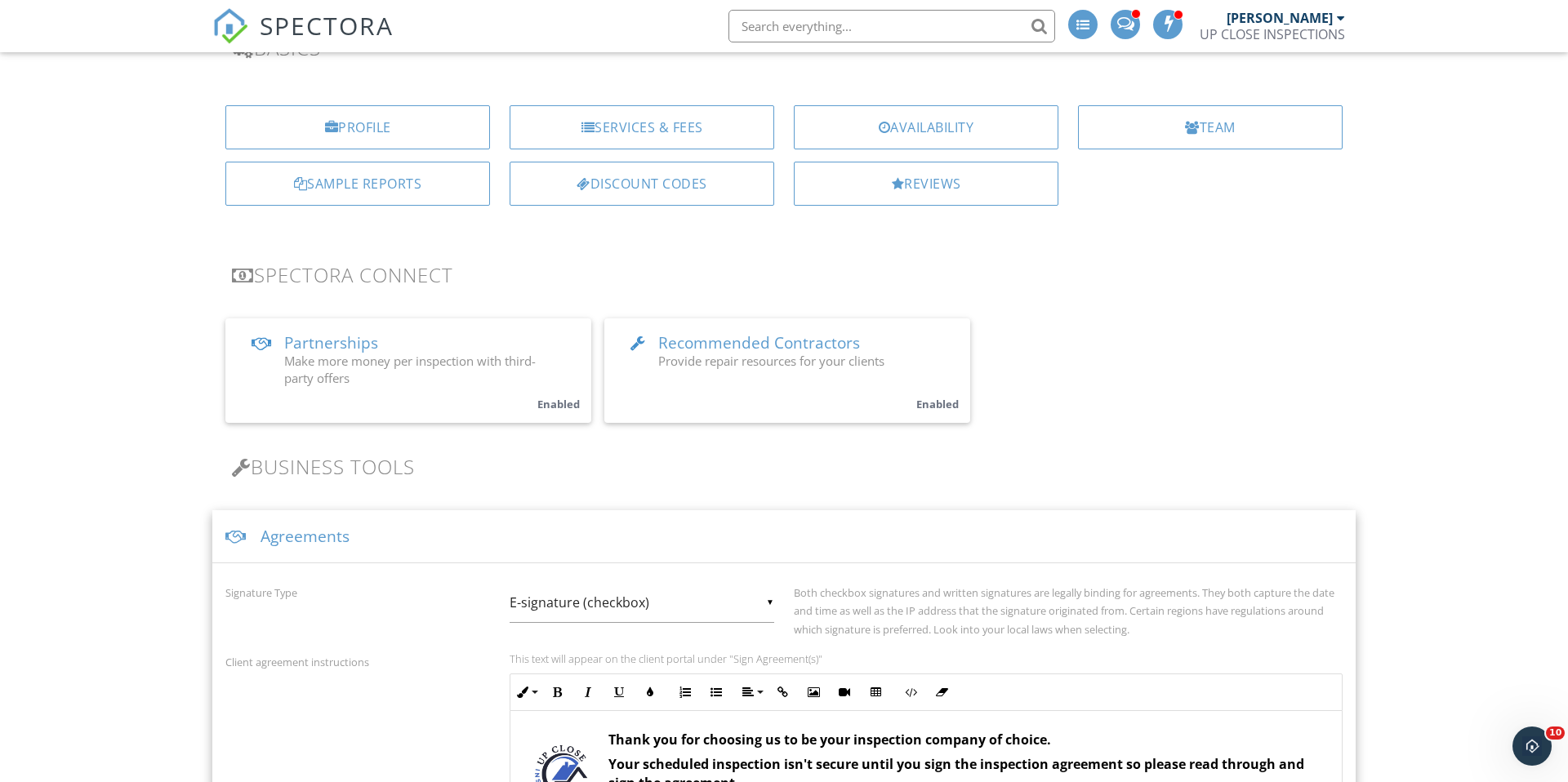
scroll to position [0, 0]
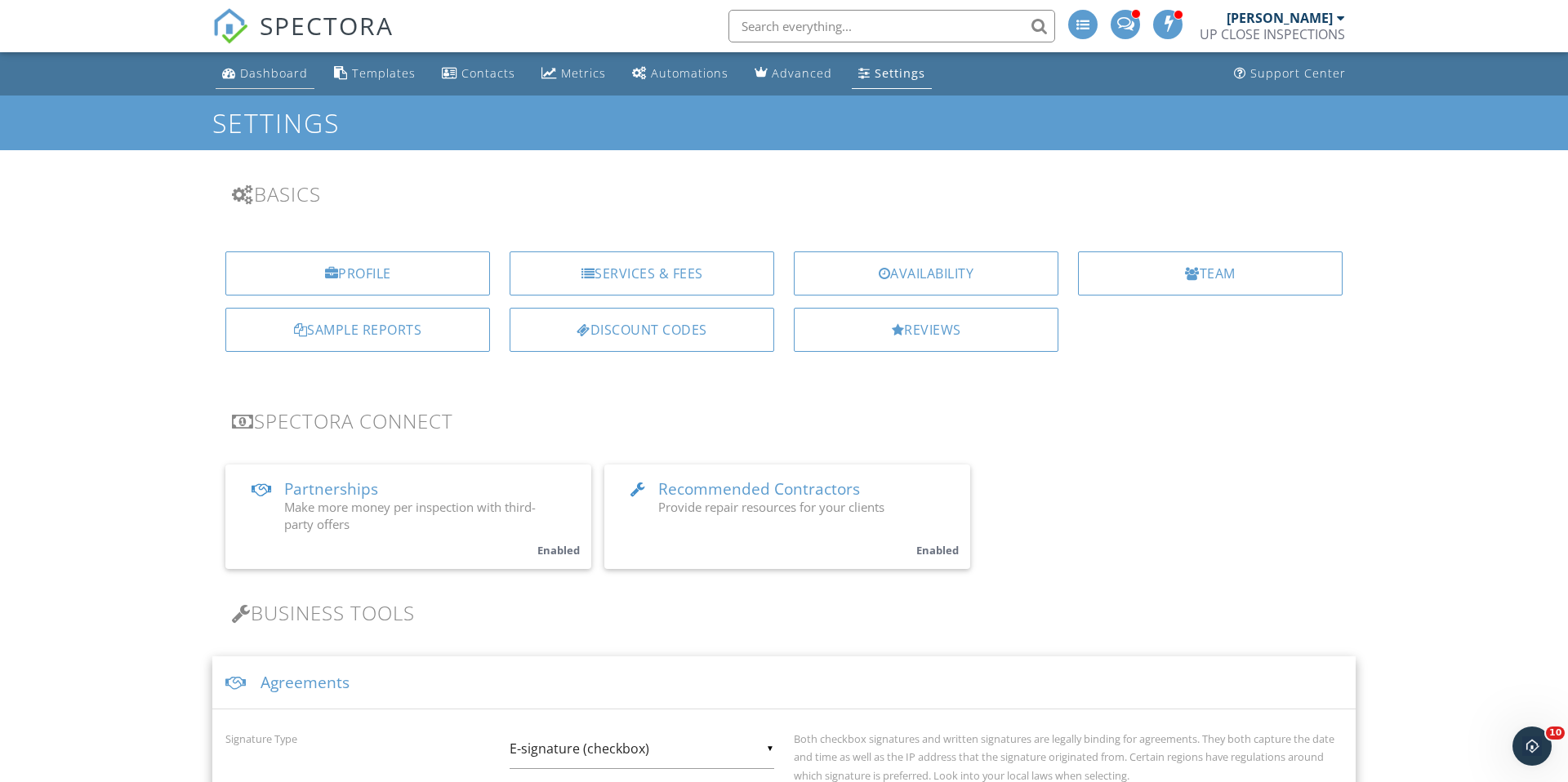
click at [272, 86] on link "Dashboard" at bounding box center [265, 74] width 99 height 30
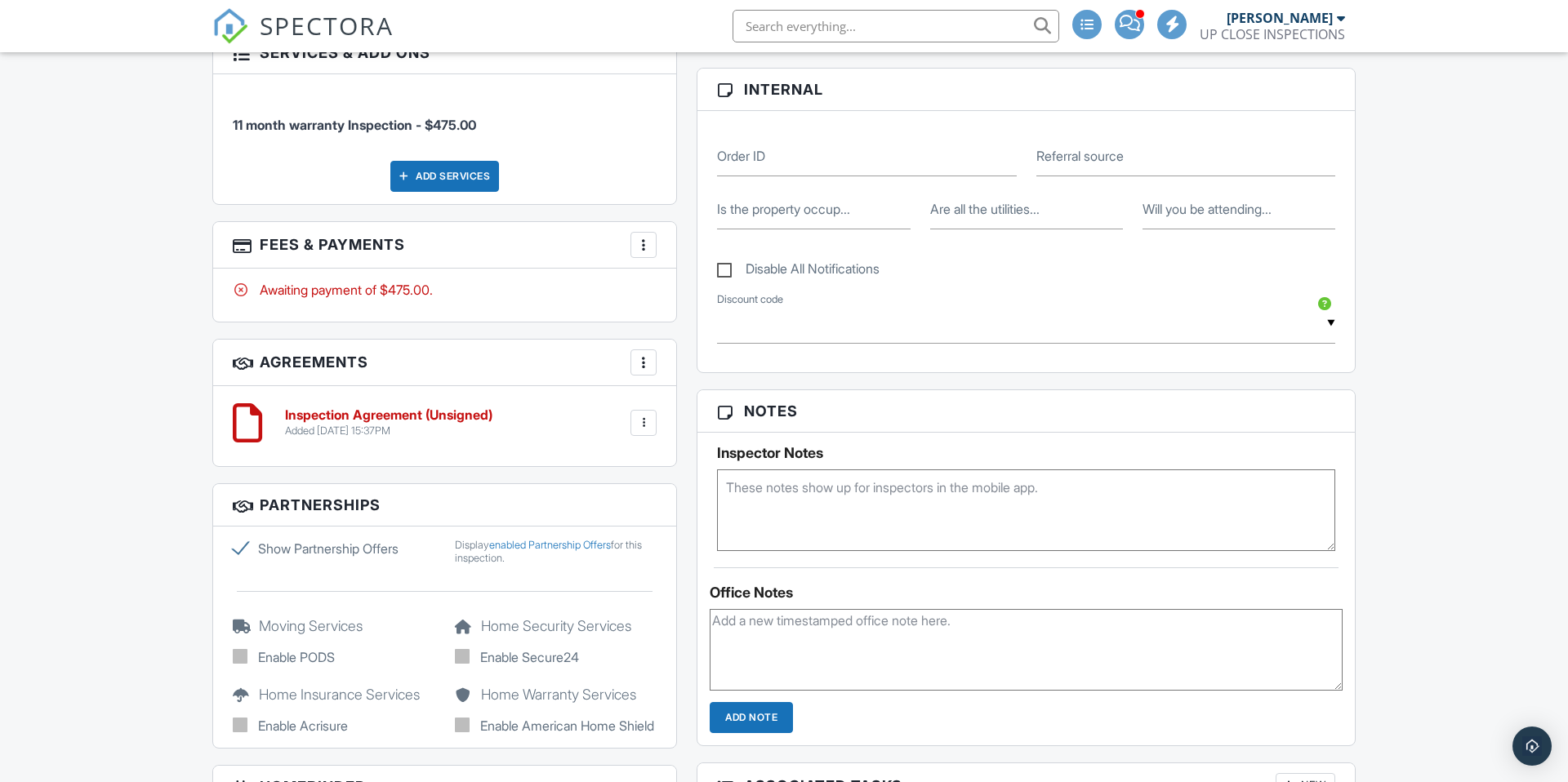
click at [642, 357] on div at bounding box center [644, 362] width 16 height 16
click at [692, 419] on li "Add Agreement" at bounding box center [740, 413] width 201 height 41
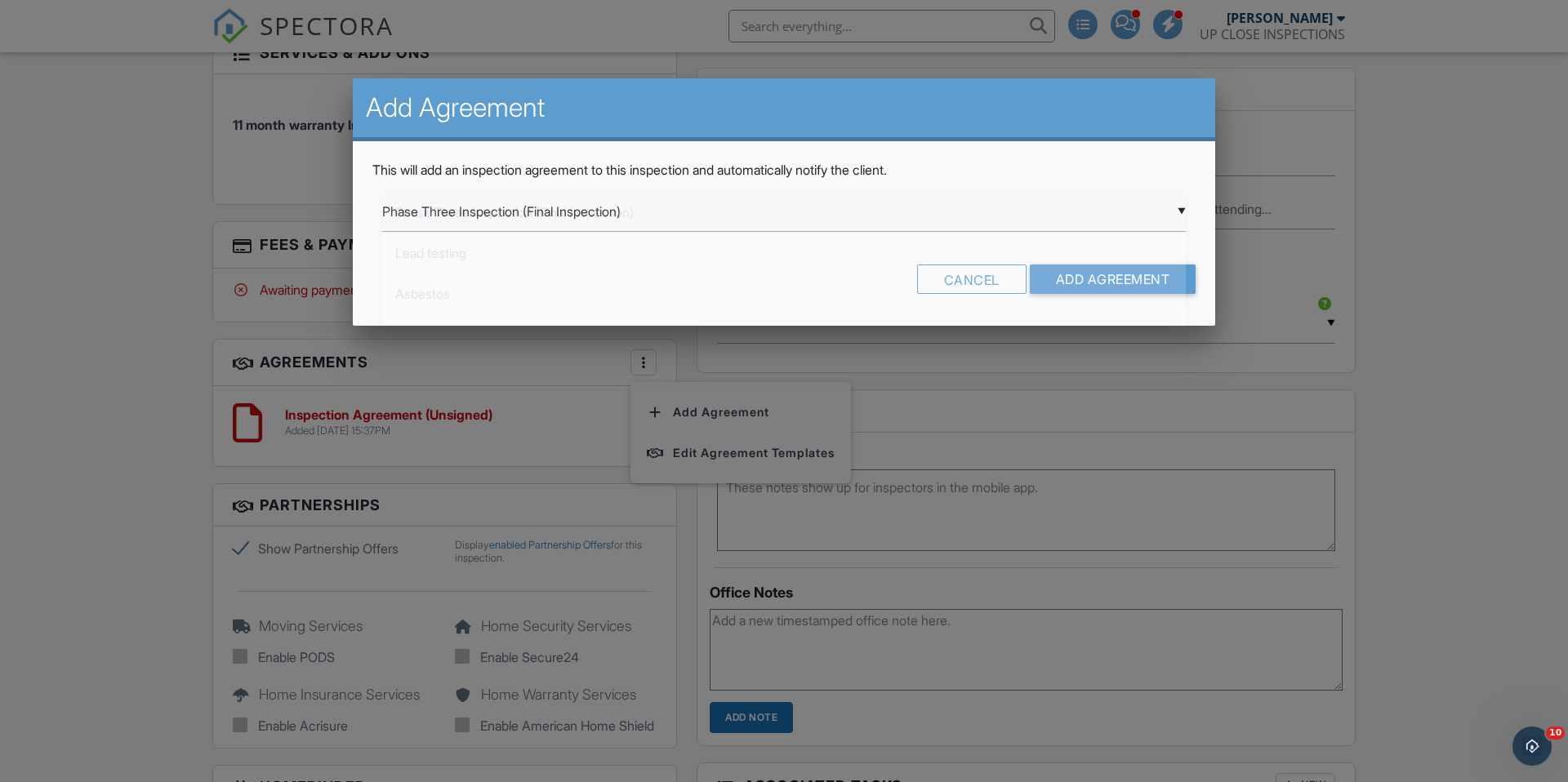
click at [653, 213] on div "▼ Phase Three Inspection (Final Inspection) Phase Three Inspection (Final Inspe…" at bounding box center [783, 211] width 804 height 40
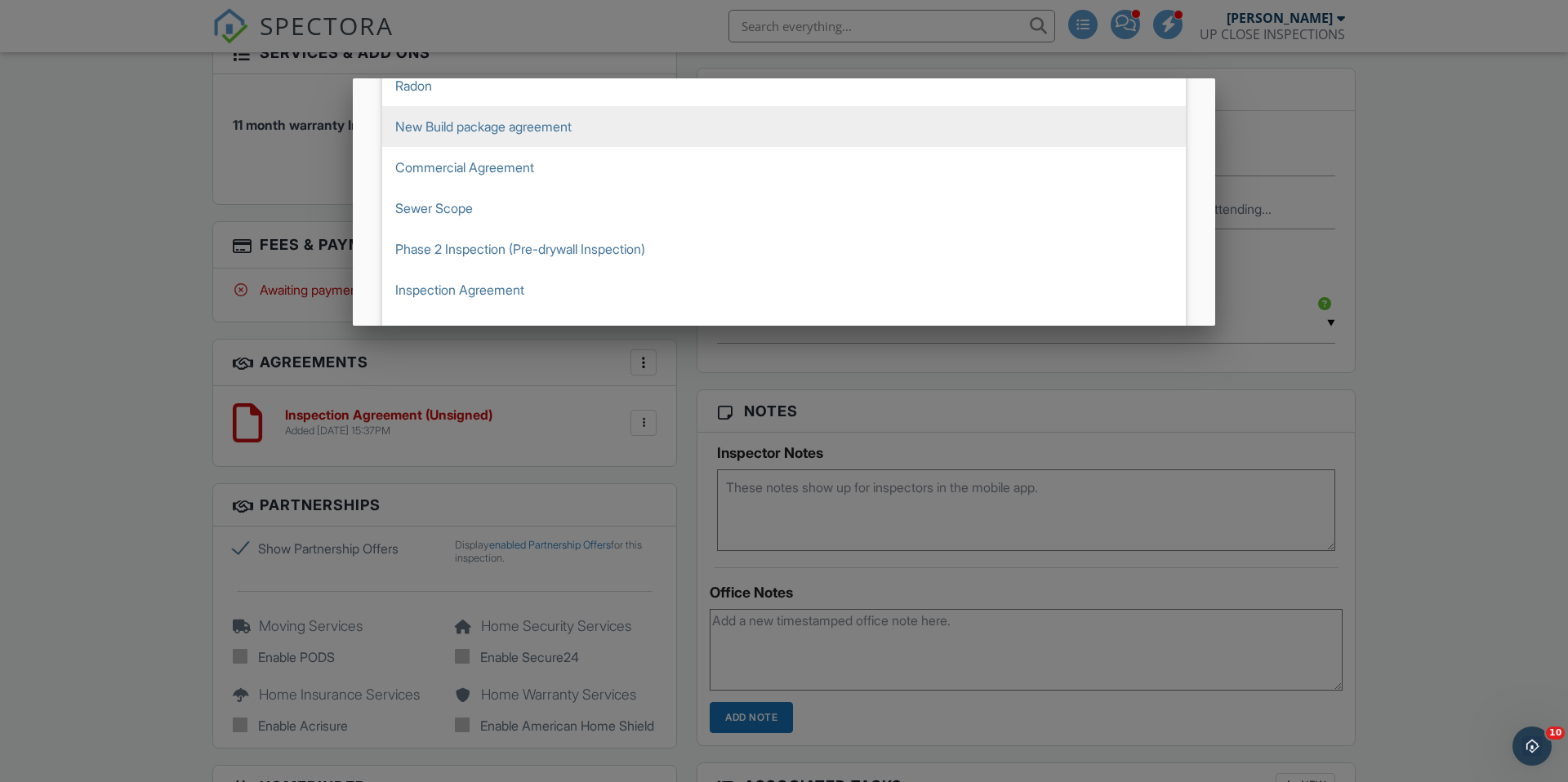
scroll to position [397, 0]
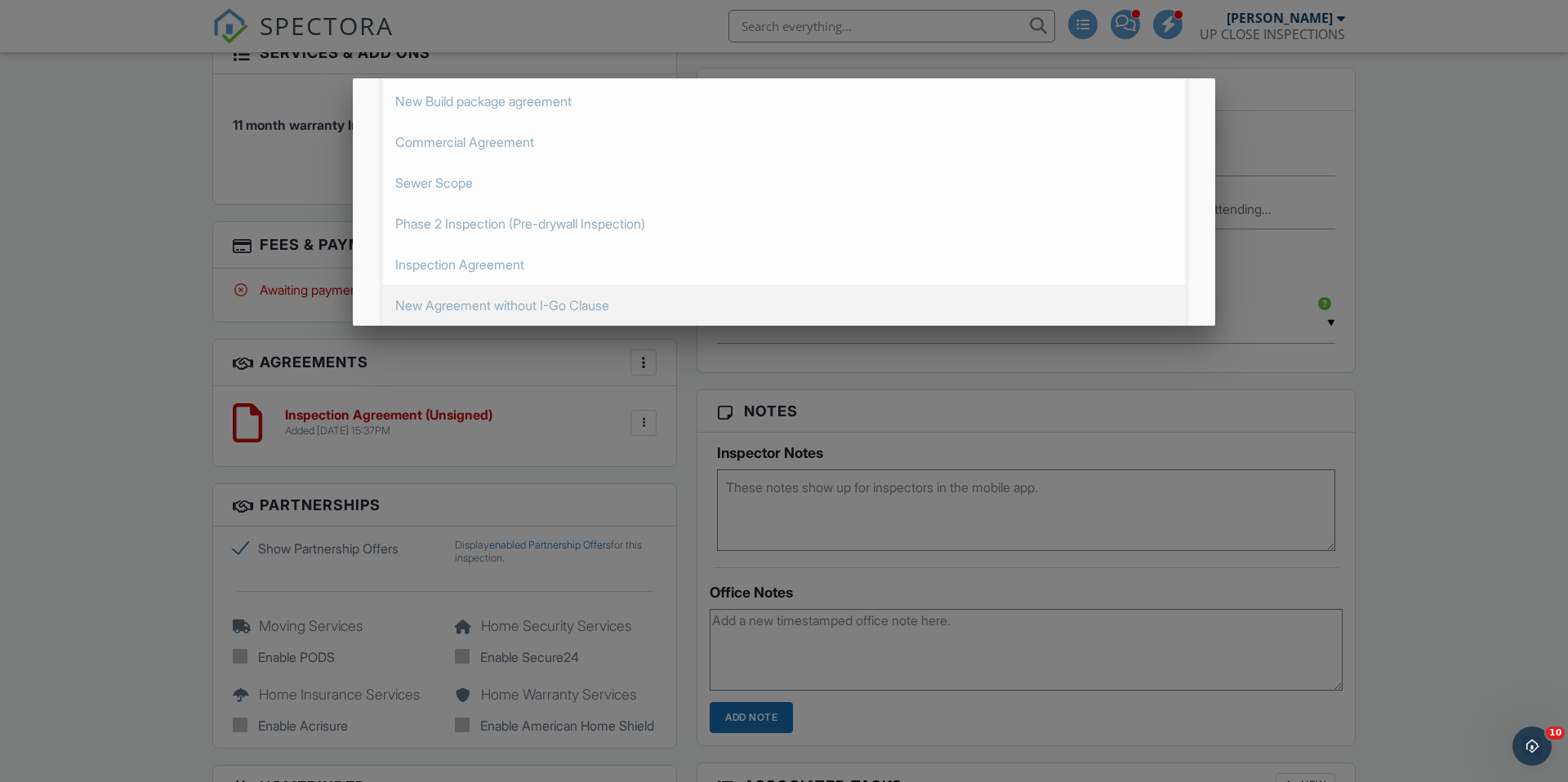
click at [576, 296] on span "New Agreement without I-Go Clause" at bounding box center [783, 305] width 804 height 41
type input "New Agreement without I-Go Clause"
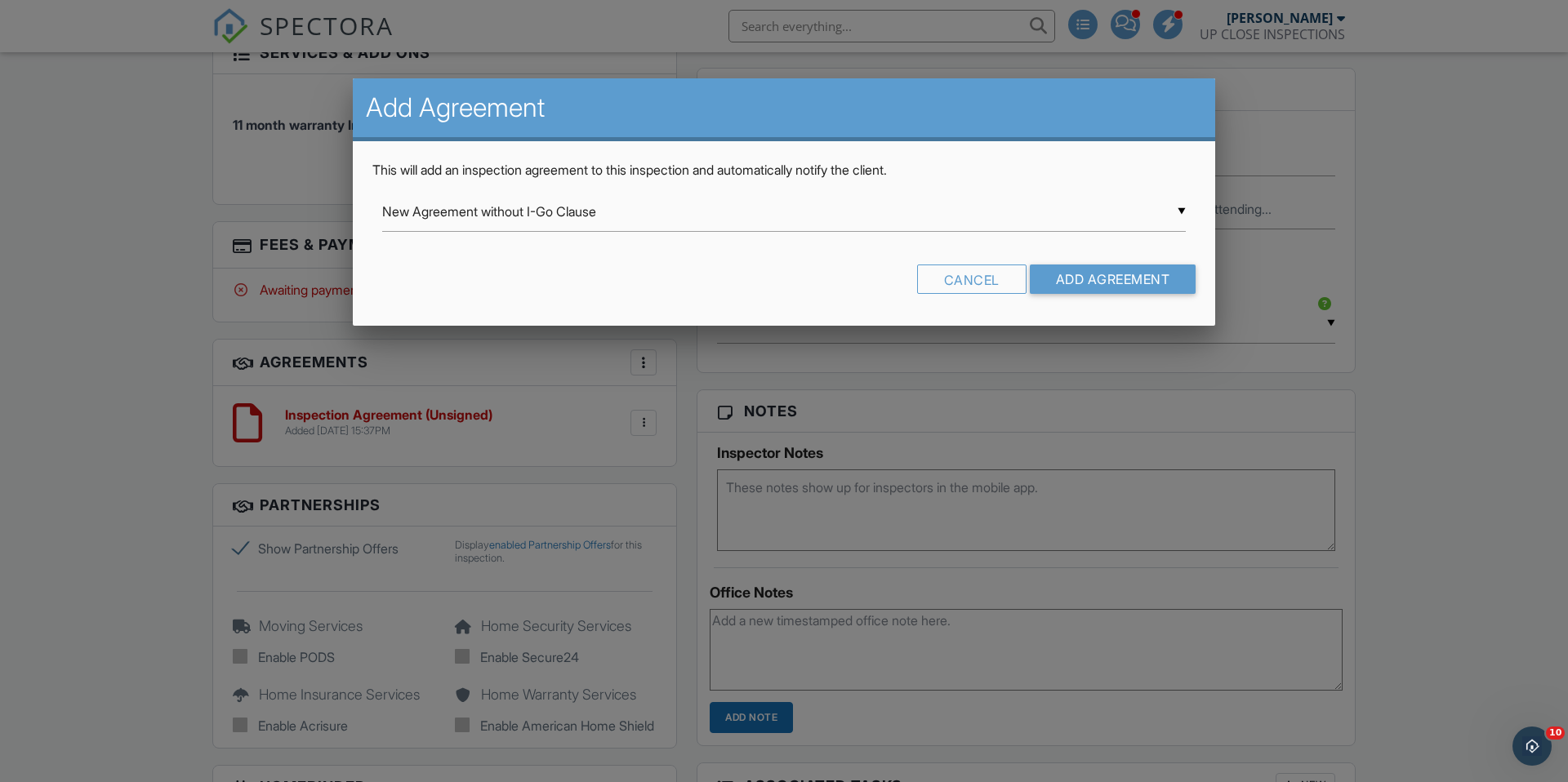
scroll to position [0, 0]
click at [1121, 280] on input "Add Agreement" at bounding box center [1113, 279] width 167 height 29
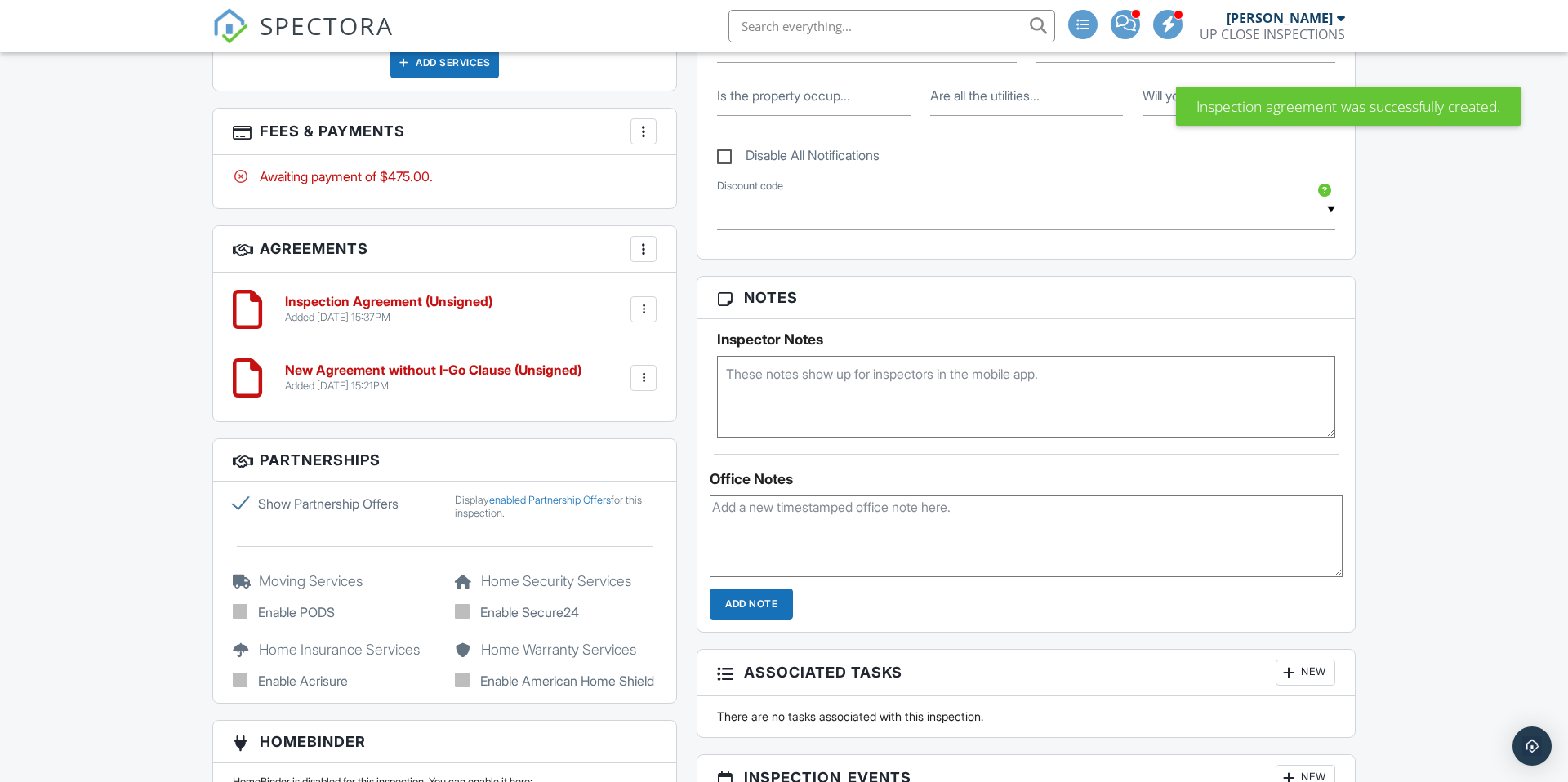
click at [634, 312] on div at bounding box center [643, 309] width 26 height 26
click at [591, 433] on li "Delete" at bounding box center [600, 436] width 93 height 41
